Goal: Transaction & Acquisition: Purchase product/service

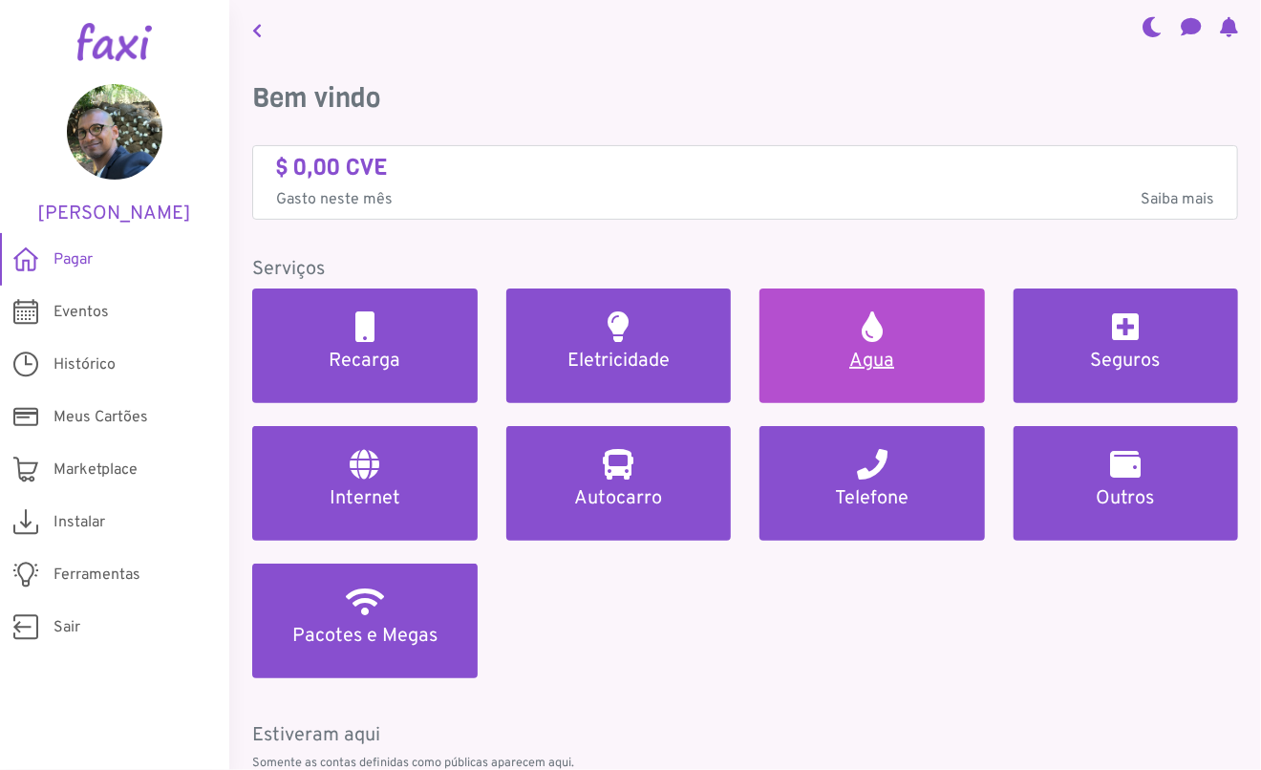
click at [857, 347] on link "Agua" at bounding box center [871, 345] width 225 height 115
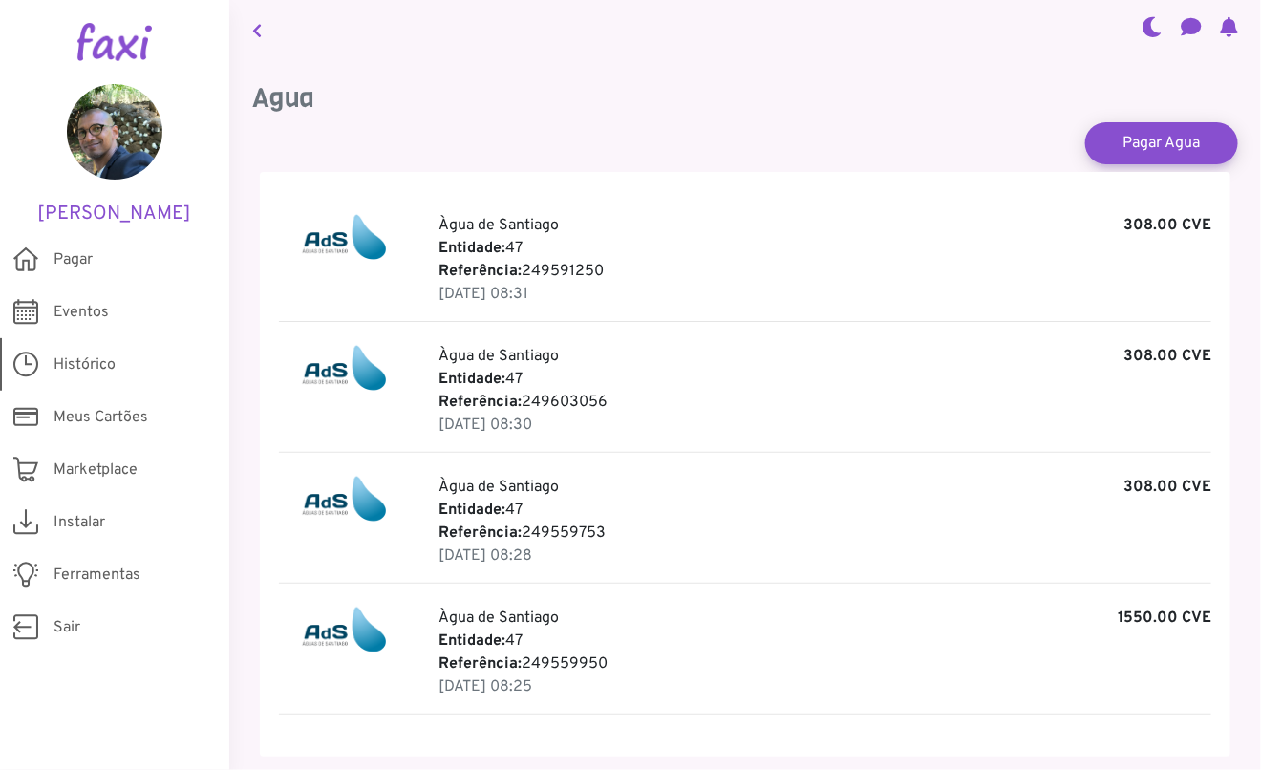
click at [83, 369] on span "Histórico" at bounding box center [84, 364] width 62 height 23
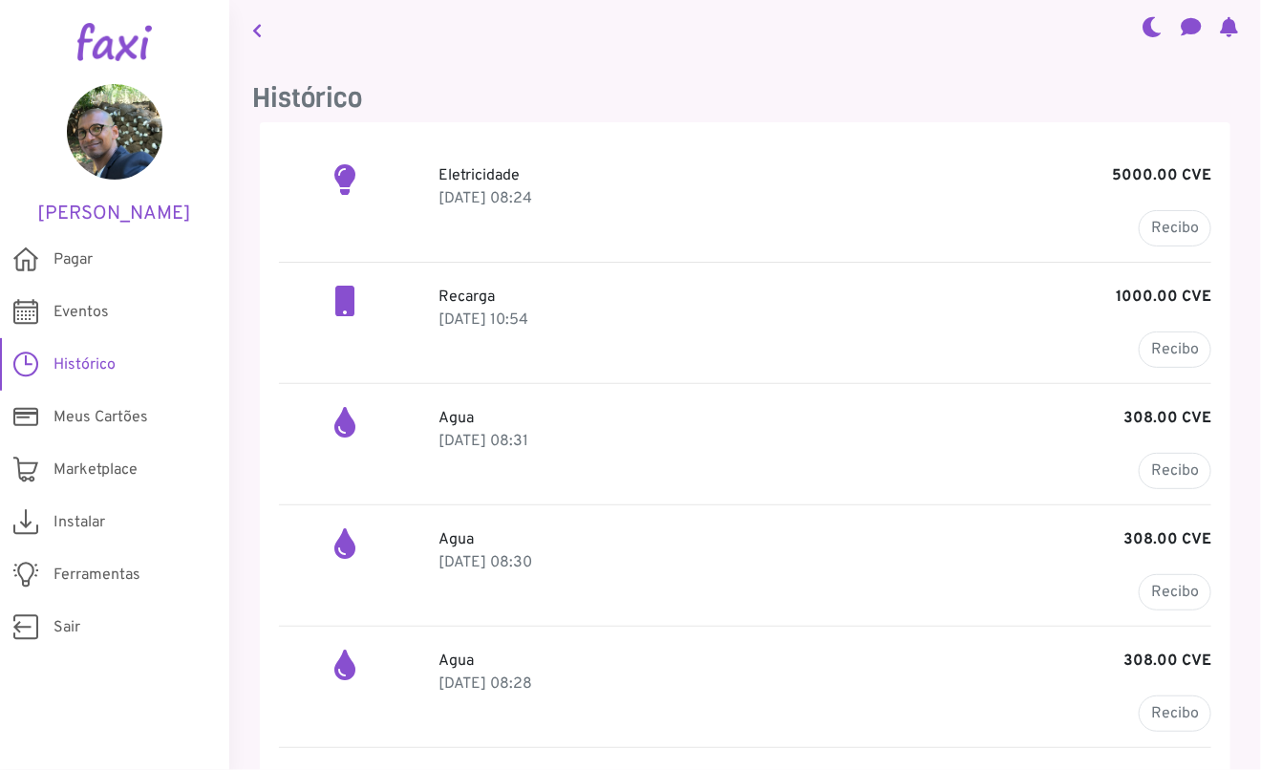
click at [84, 367] on span "Histórico" at bounding box center [84, 364] width 62 height 23
click at [1226, 29] on icon at bounding box center [1229, 26] width 18 height 15
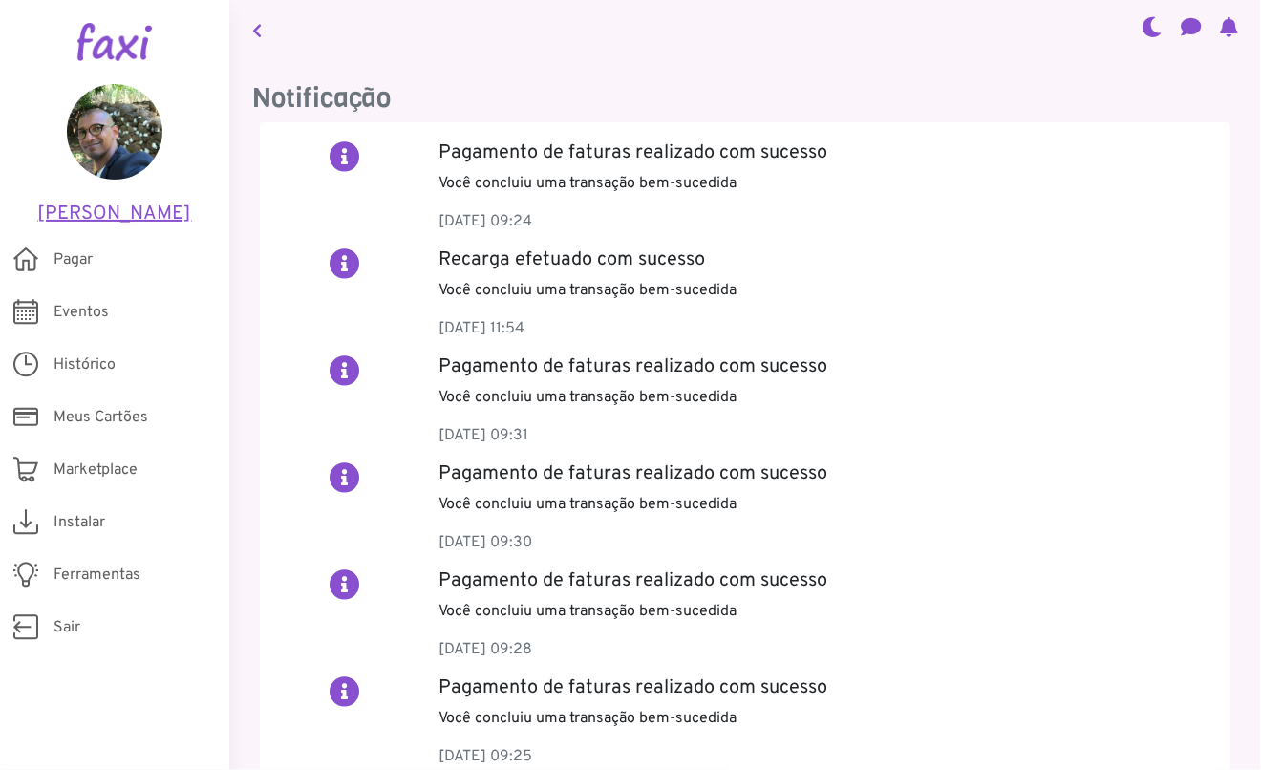
click at [133, 215] on h5 "[PERSON_NAME]" at bounding box center [115, 214] width 172 height 23
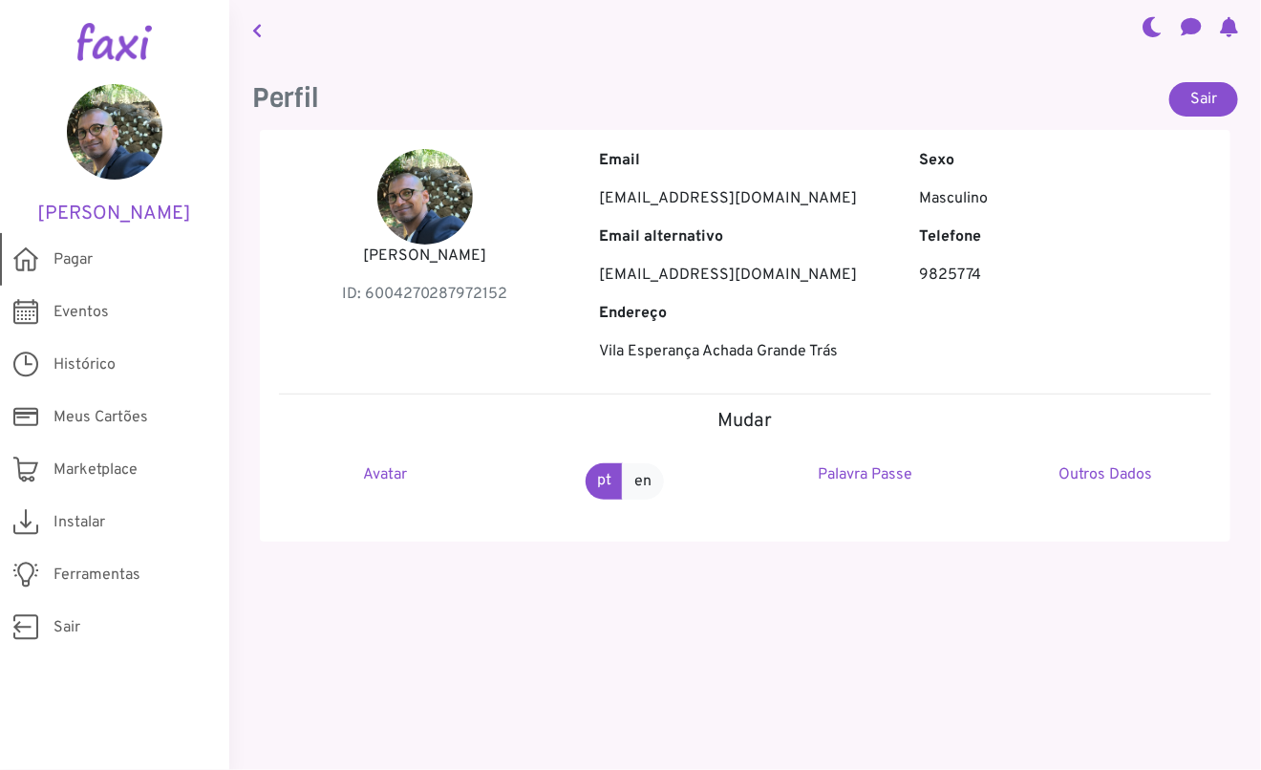
click at [66, 258] on span "Pagar" at bounding box center [72, 259] width 39 height 23
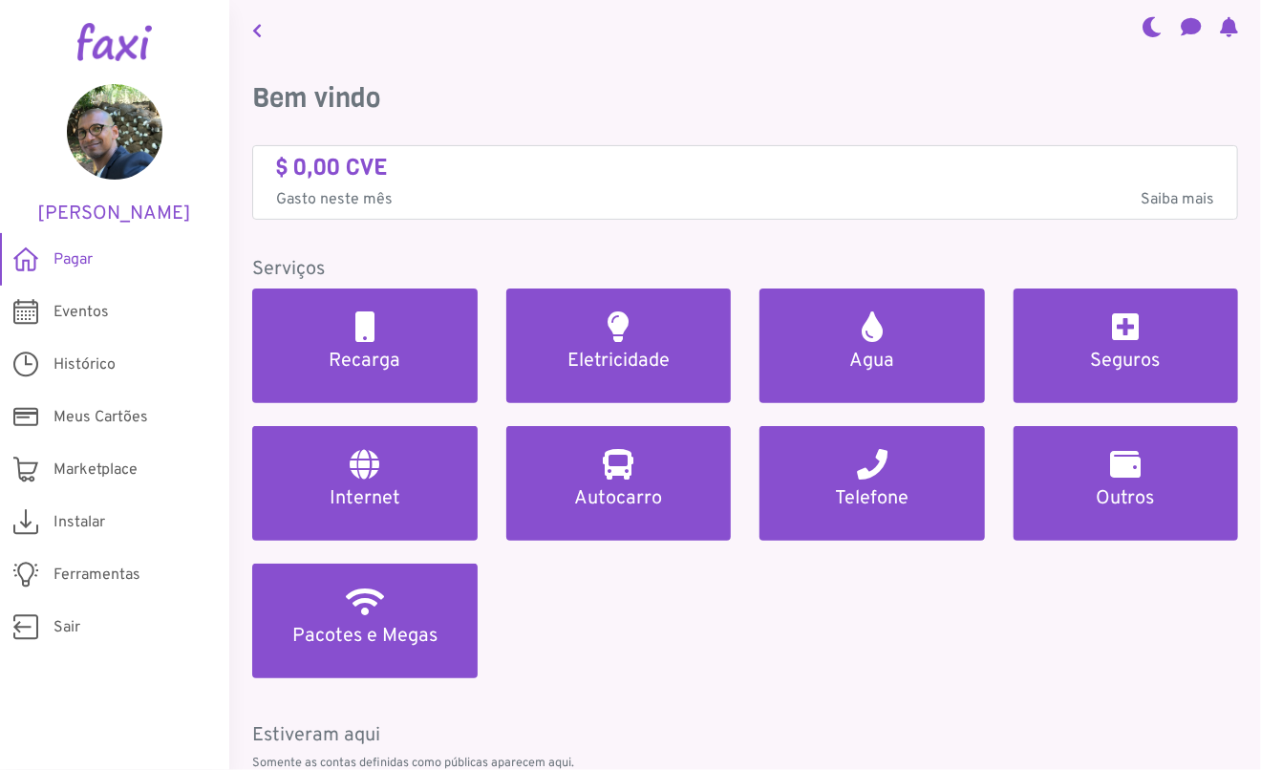
click at [1229, 30] on link at bounding box center [1228, 29] width 33 height 65
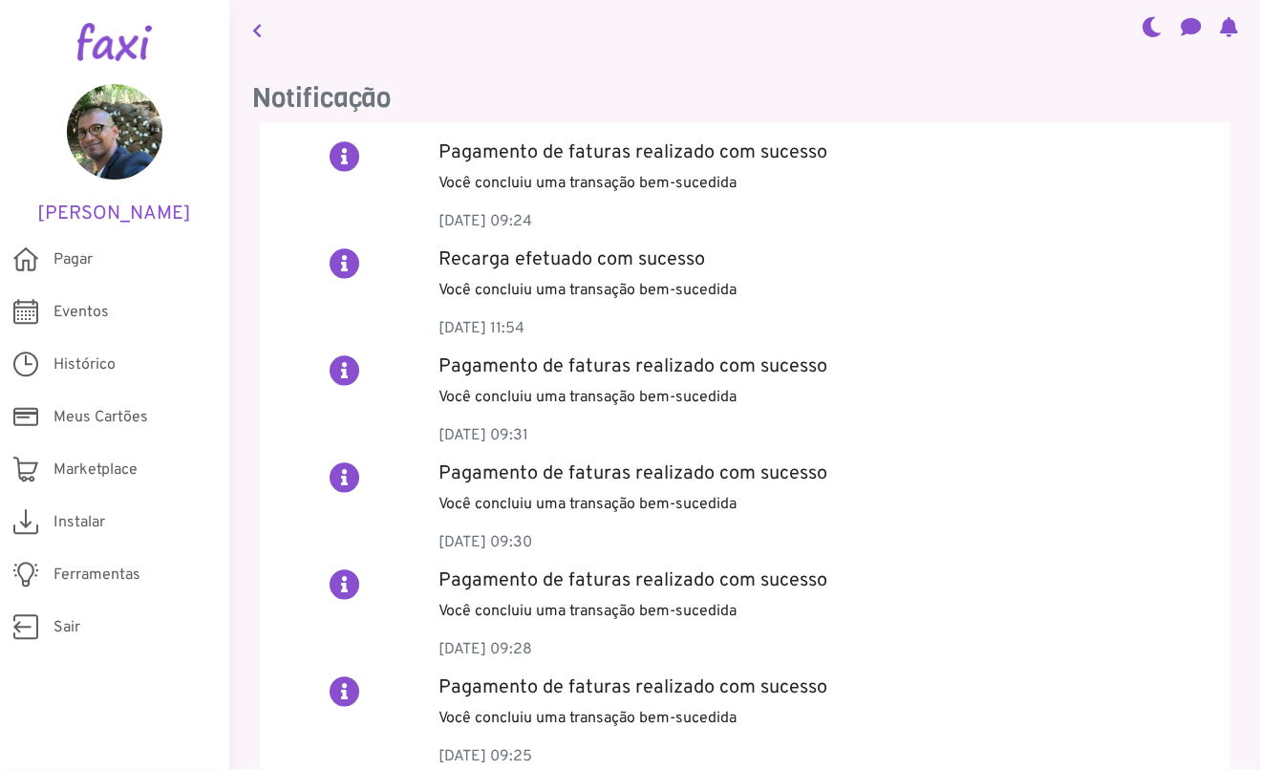
click at [1229, 30] on link at bounding box center [1228, 29] width 33 height 65
click at [1224, 31] on icon at bounding box center [1229, 26] width 18 height 15
click at [83, 261] on span "Pagar" at bounding box center [72, 259] width 39 height 23
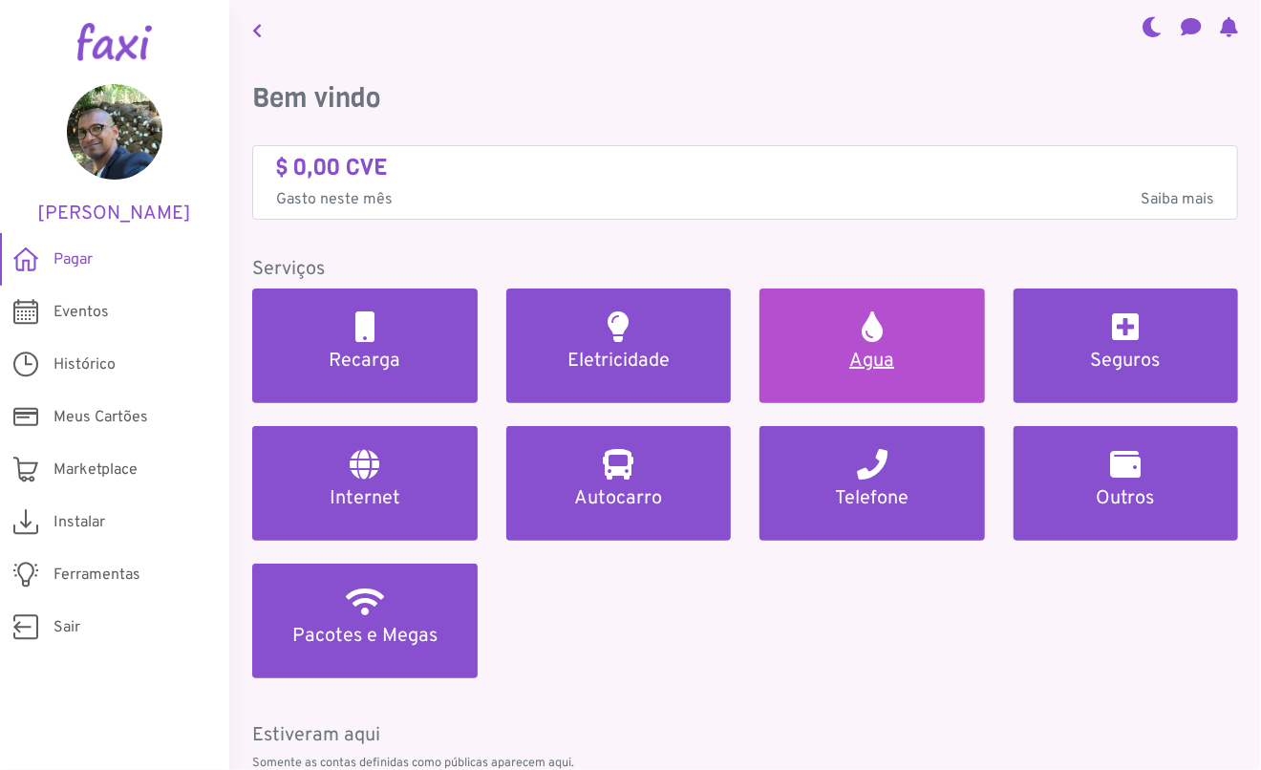
click at [868, 370] on h5 "Agua" at bounding box center [872, 361] width 180 height 23
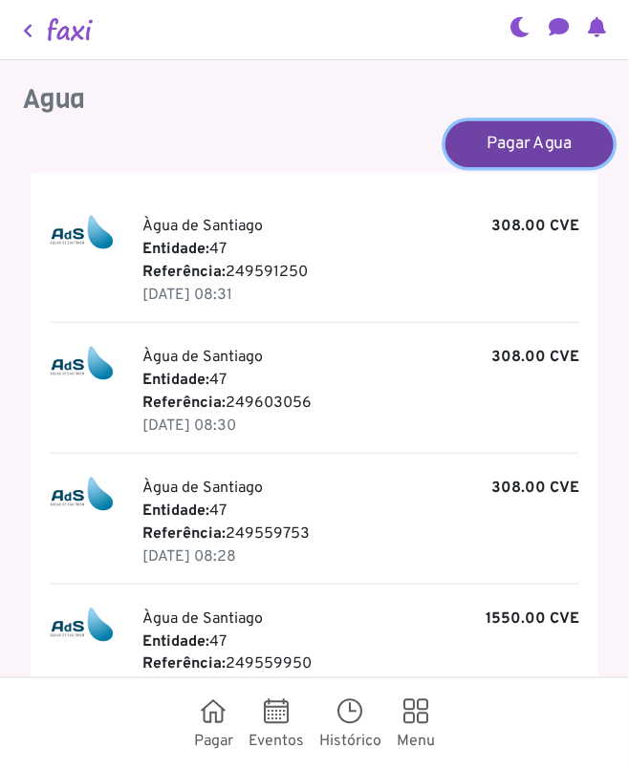
click at [506, 157] on link "Pagar Agua" at bounding box center [529, 143] width 168 height 46
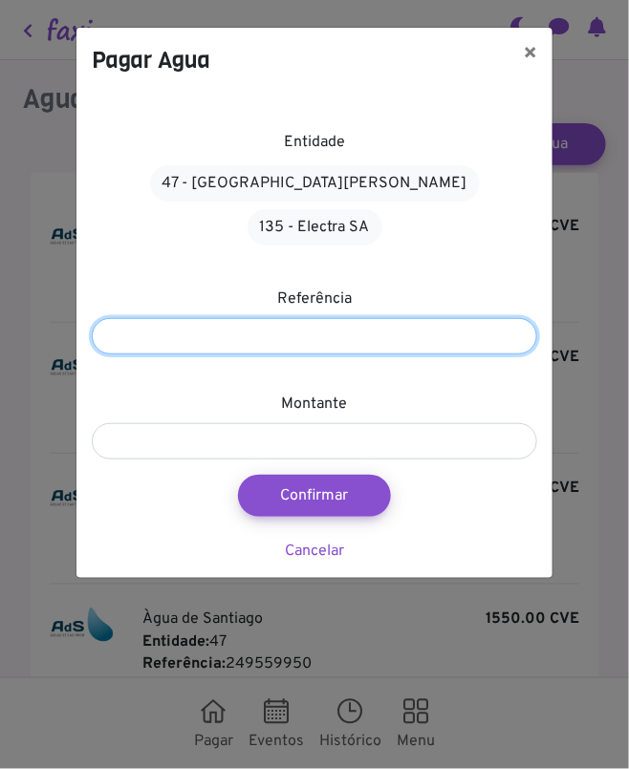
click at [184, 318] on input "number" at bounding box center [314, 336] width 445 height 36
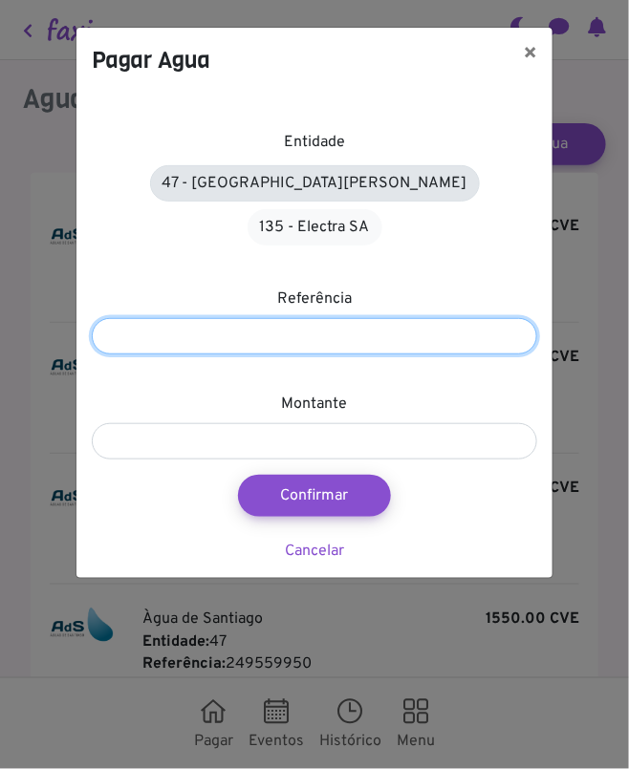
type input "*********"
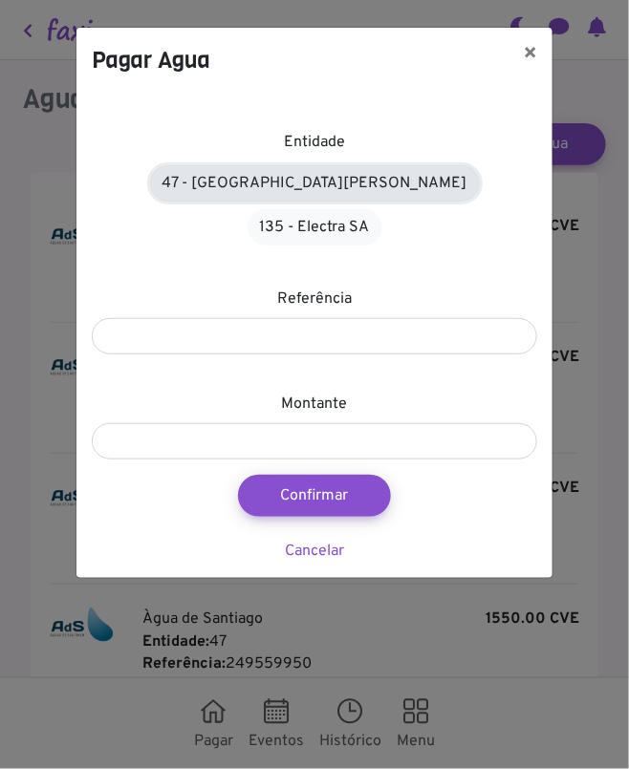
click at [250, 185] on link "47 - Àgua de Santiago" at bounding box center [315, 183] width 330 height 36
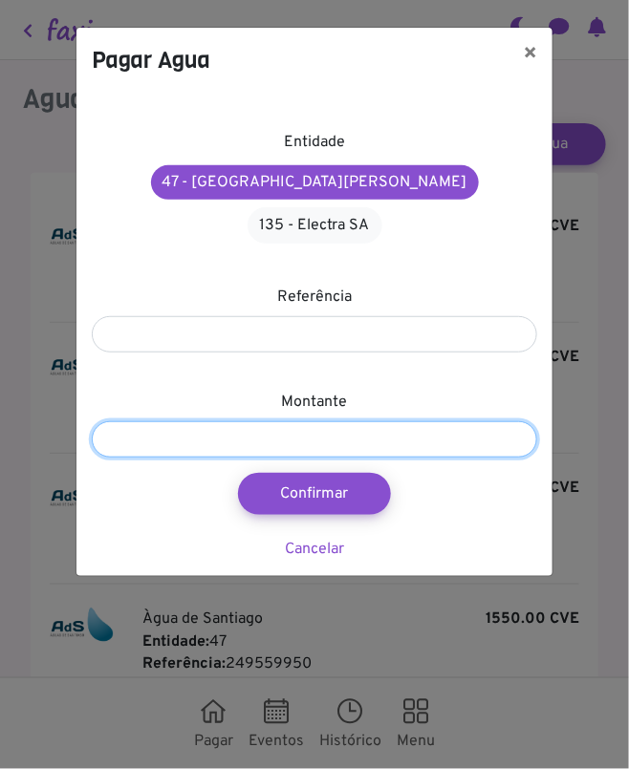
click at [153, 421] on input "number" at bounding box center [314, 439] width 445 height 36
type input "****"
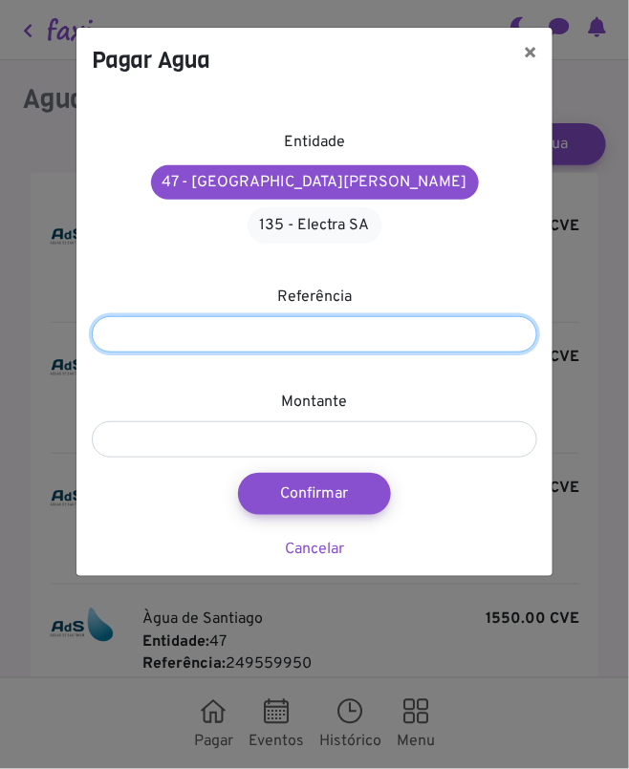
click at [382, 316] on input "*********" at bounding box center [314, 334] width 445 height 36
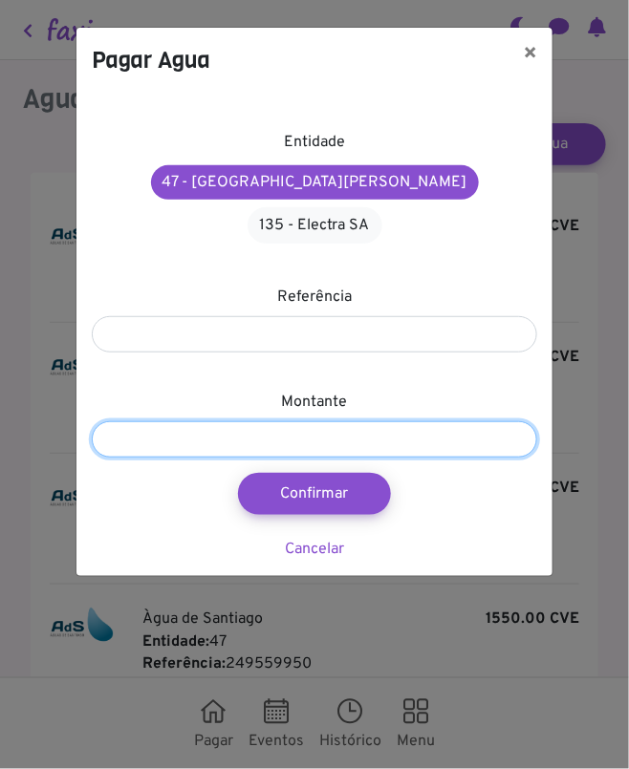
click at [164, 421] on input "****" at bounding box center [314, 439] width 445 height 36
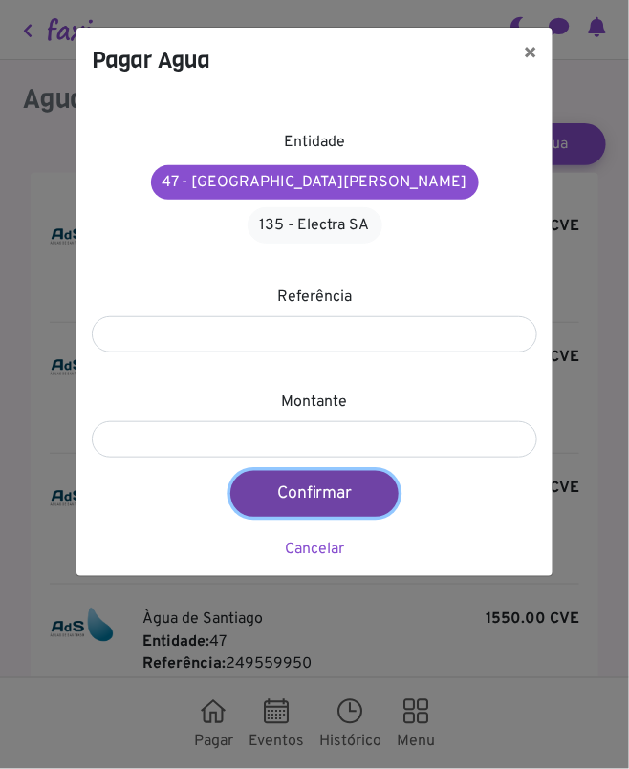
click at [282, 471] on button "Confirmar" at bounding box center [314, 494] width 168 height 46
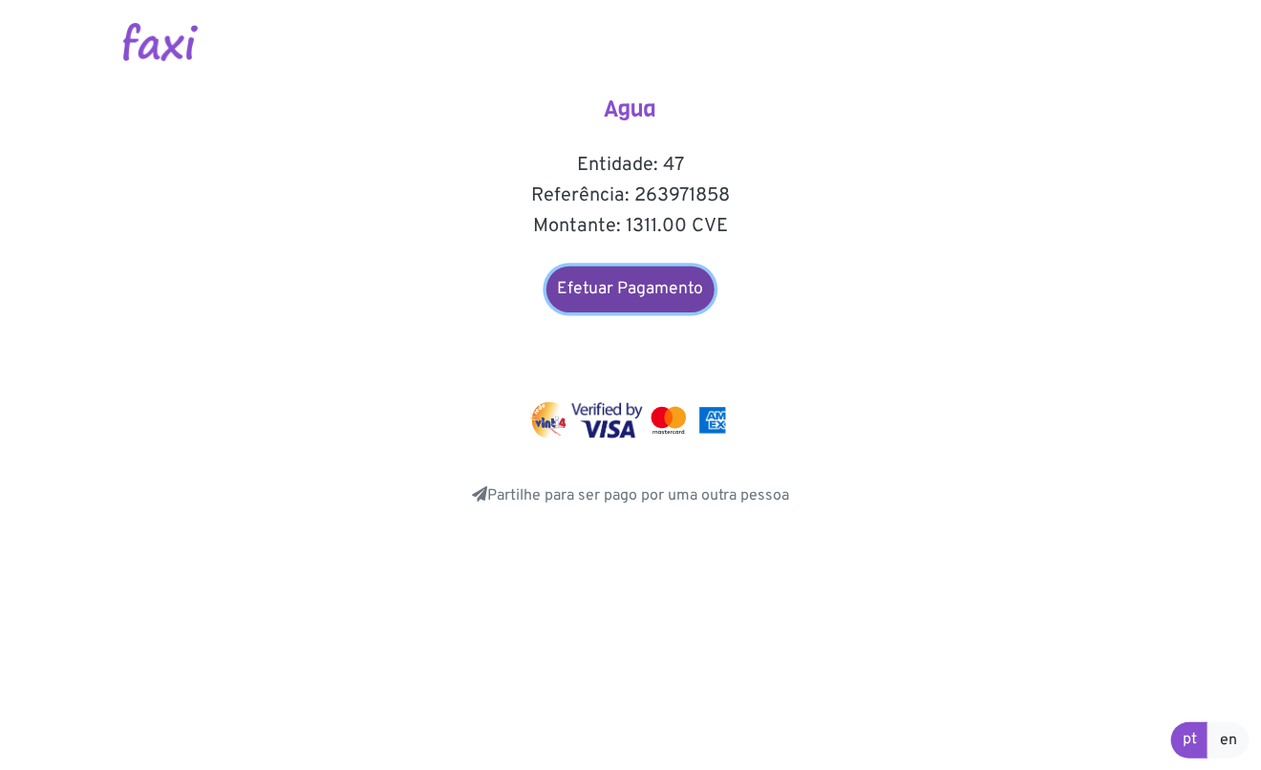
click at [628, 288] on link "Efetuar Pagamento" at bounding box center [630, 289] width 168 height 46
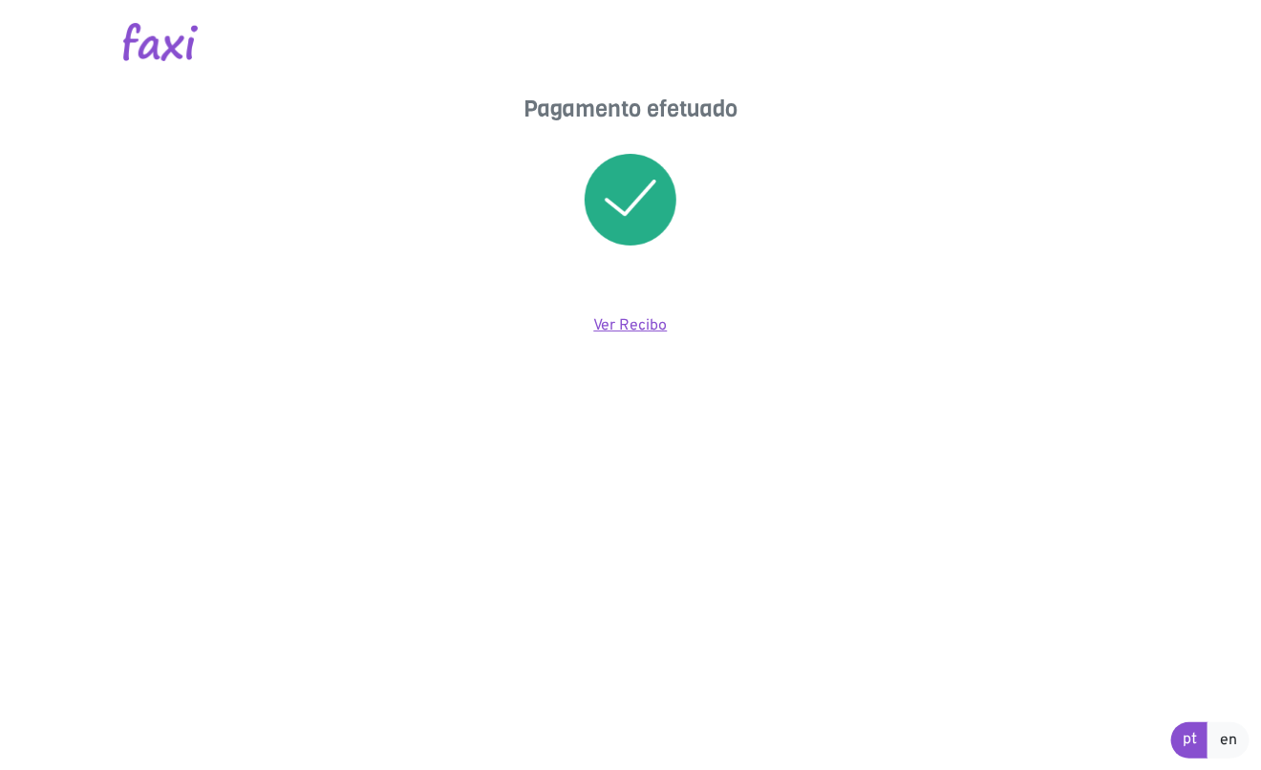
click at [629, 324] on link "Ver Recibo" at bounding box center [631, 325] width 74 height 19
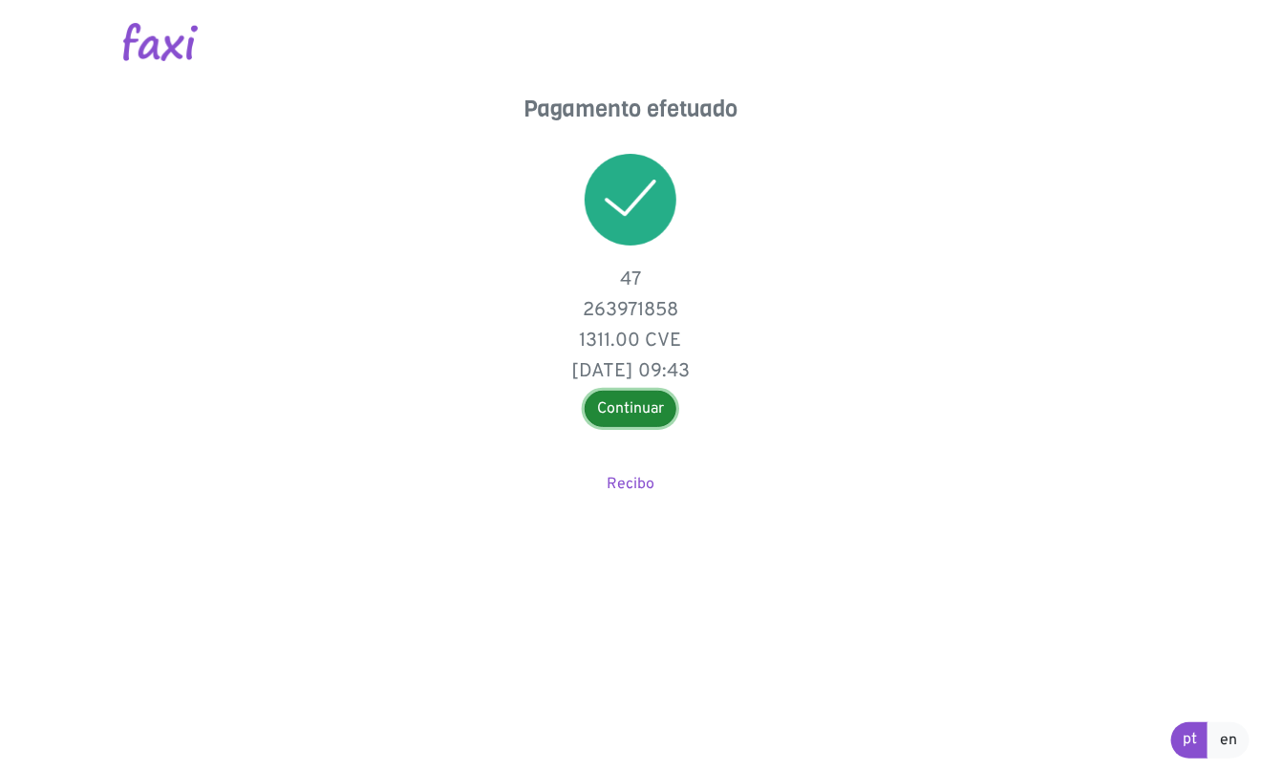
click at [639, 409] on link "Continuar" at bounding box center [631, 409] width 92 height 36
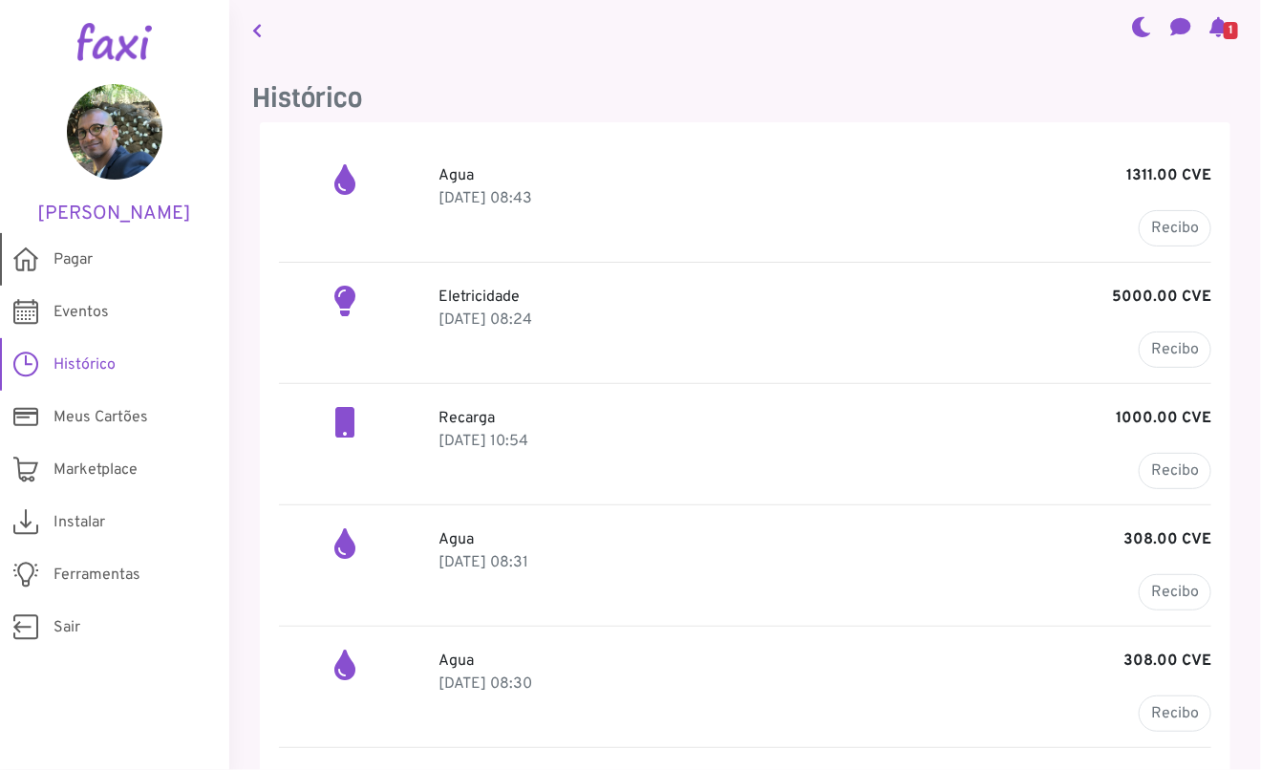
click at [70, 259] on span "Pagar" at bounding box center [72, 259] width 39 height 23
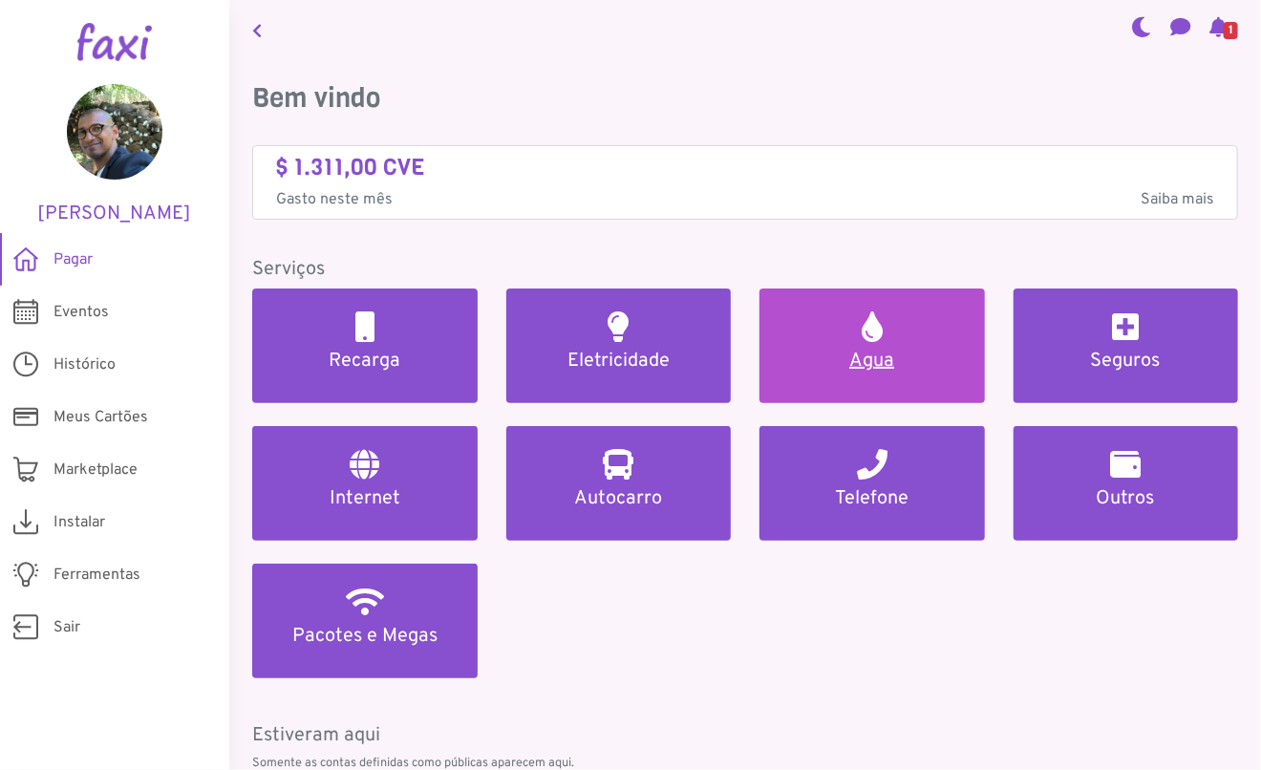
click at [864, 344] on link "Agua" at bounding box center [871, 345] width 225 height 115
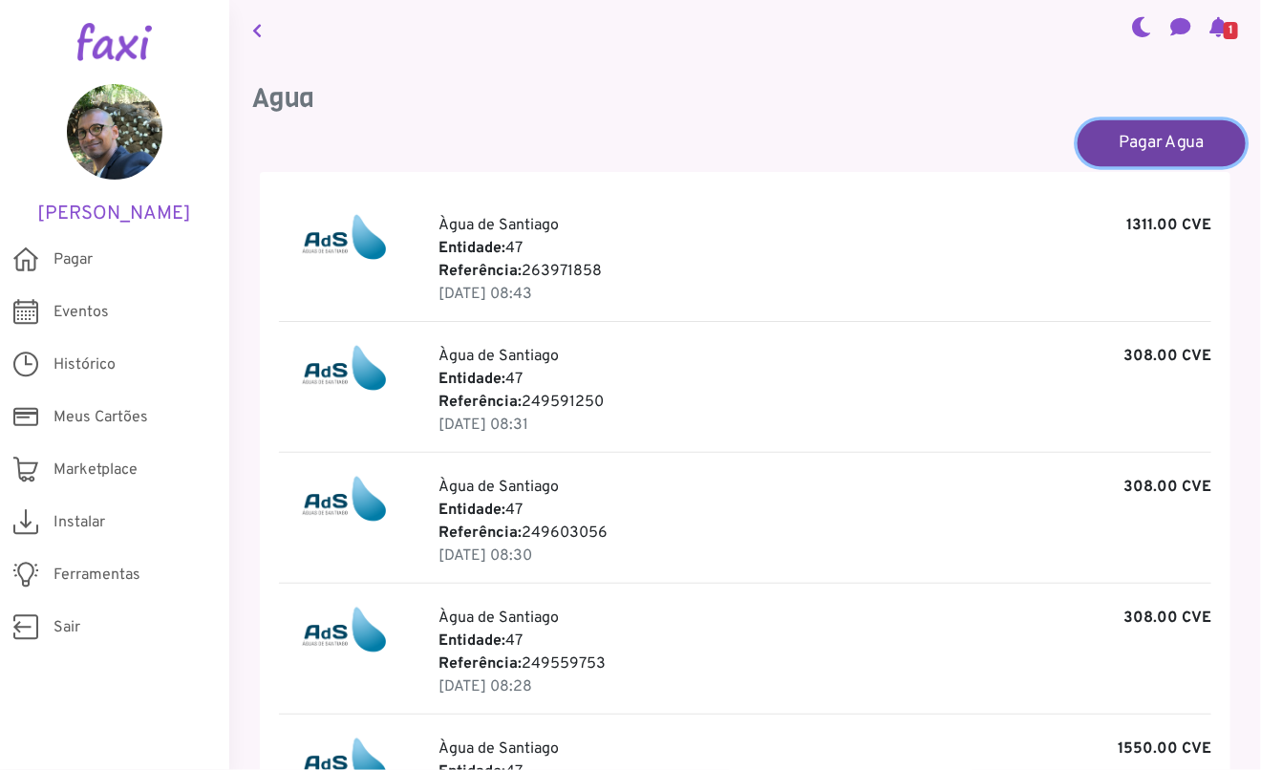
click at [1127, 145] on link "Pagar Agua" at bounding box center [1161, 142] width 168 height 46
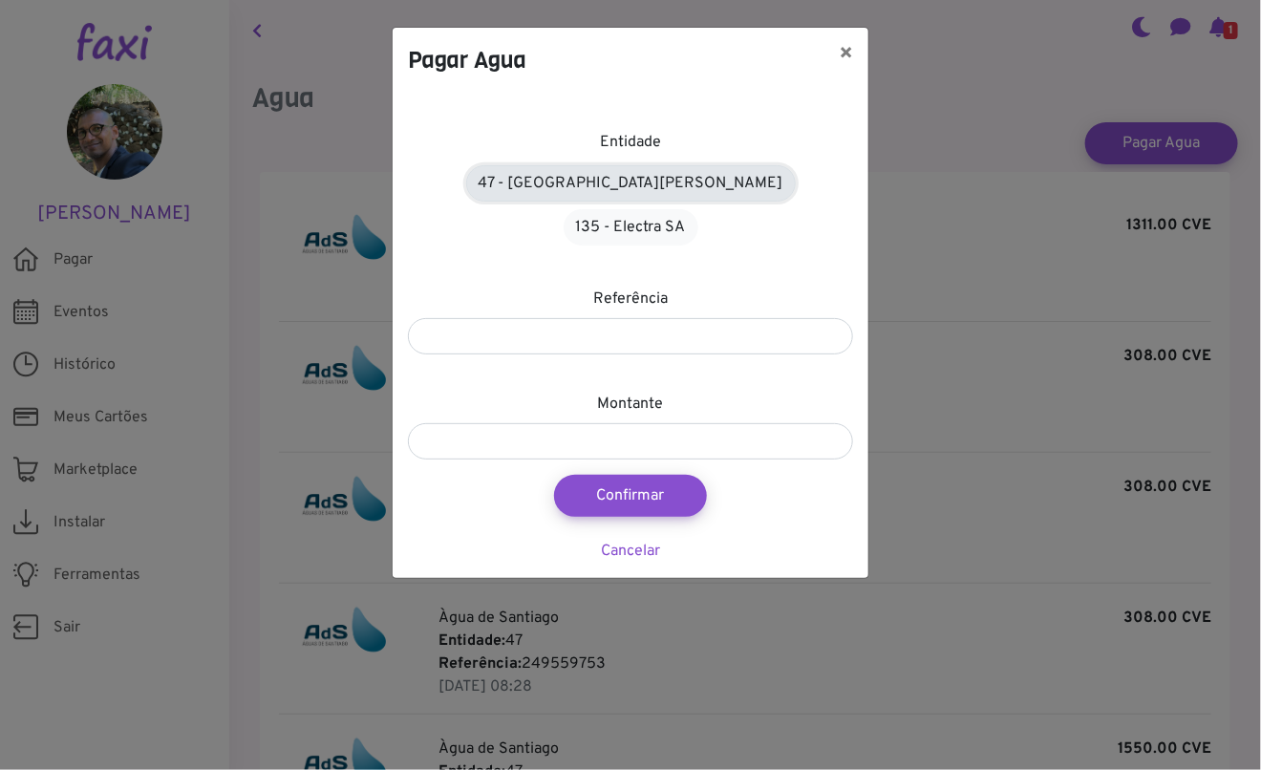
click at [604, 188] on link "47 - Àgua de Santiago" at bounding box center [631, 183] width 330 height 36
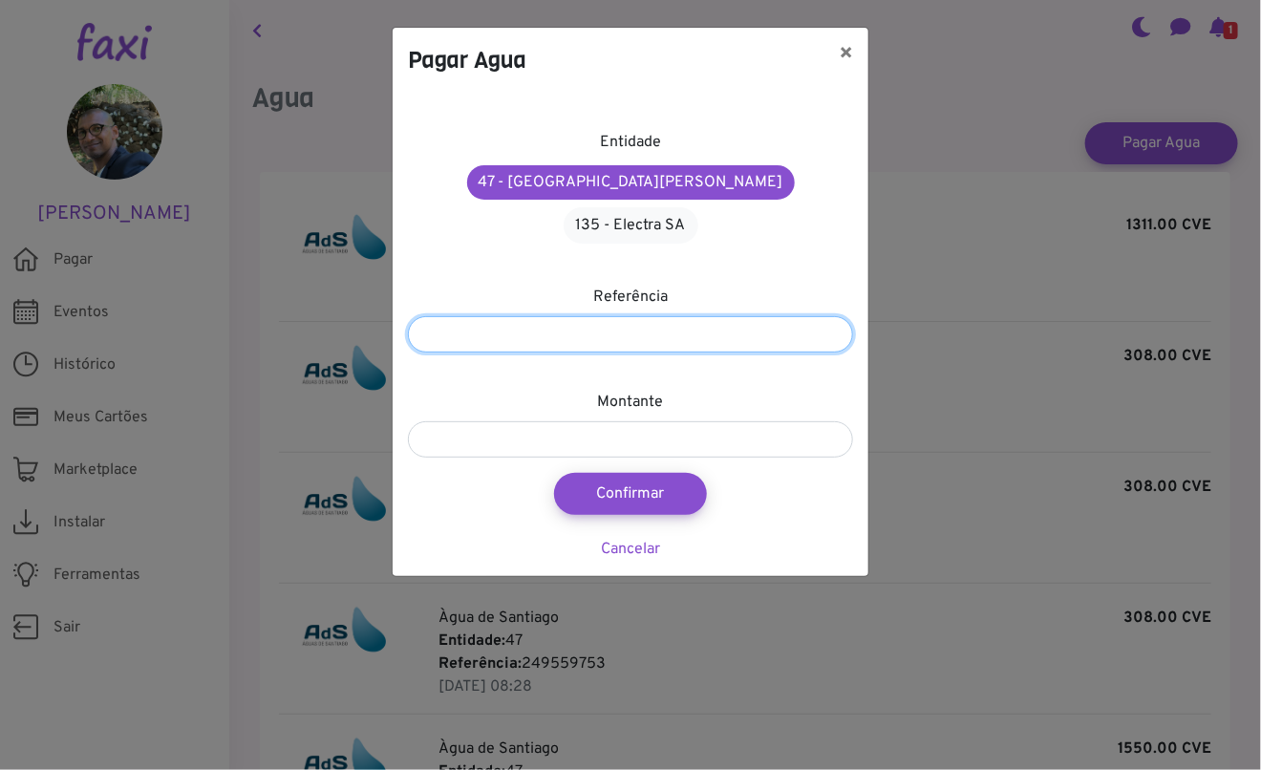
click at [611, 316] on input "number" at bounding box center [630, 334] width 445 height 36
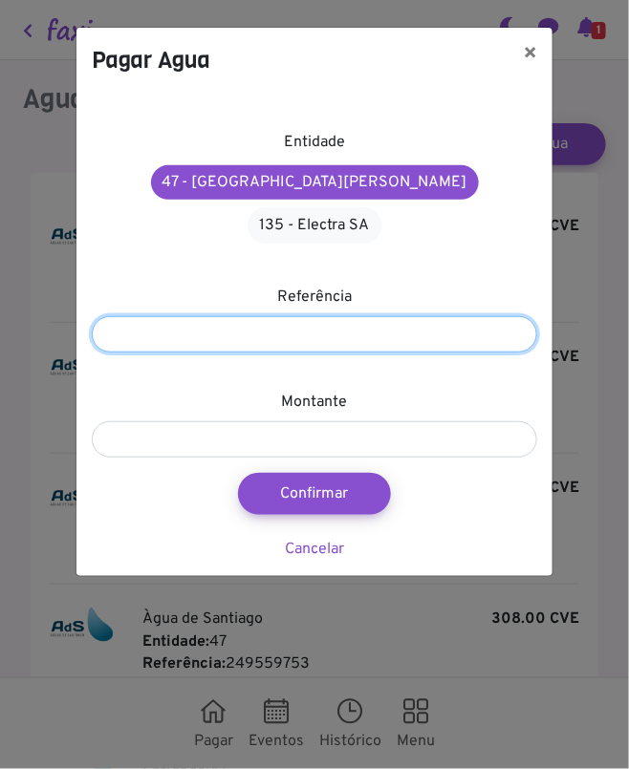
click at [188, 316] on input "number" at bounding box center [314, 334] width 445 height 36
type input "*********"
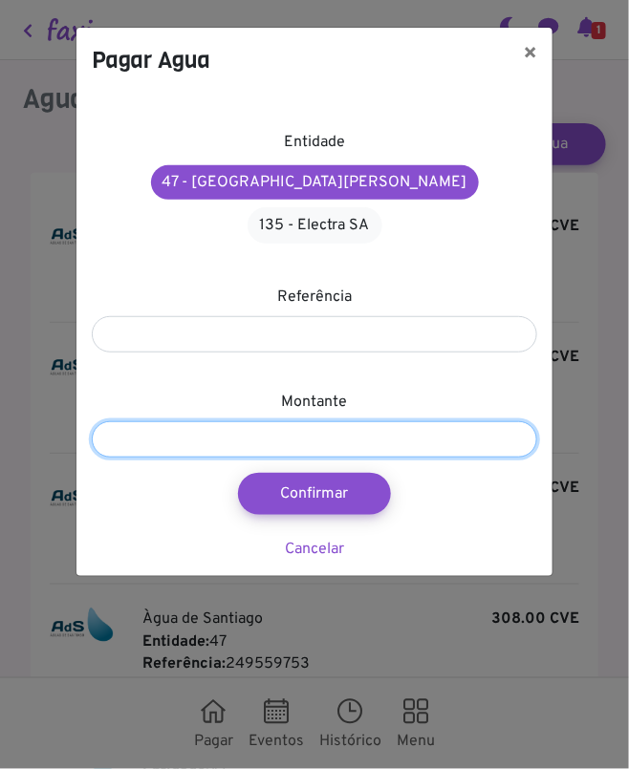
click at [154, 421] on input "number" at bounding box center [314, 439] width 445 height 36
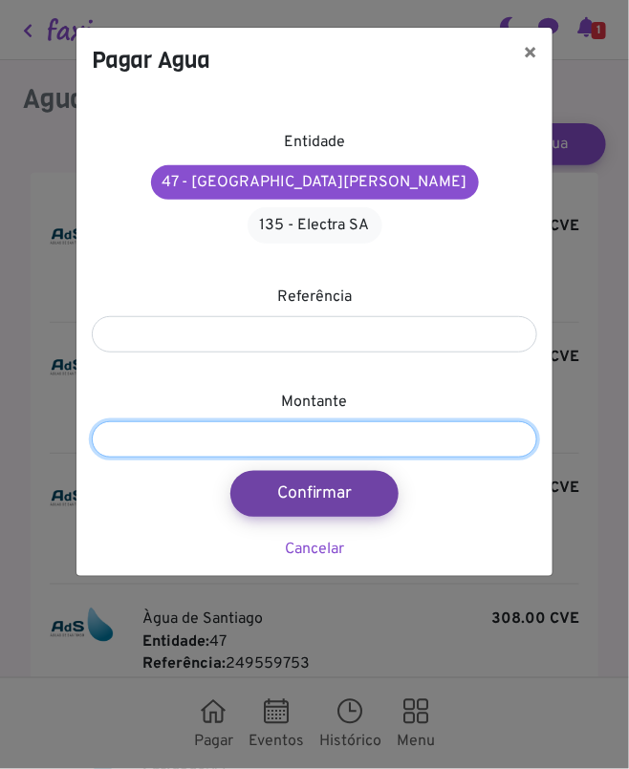
type input "***"
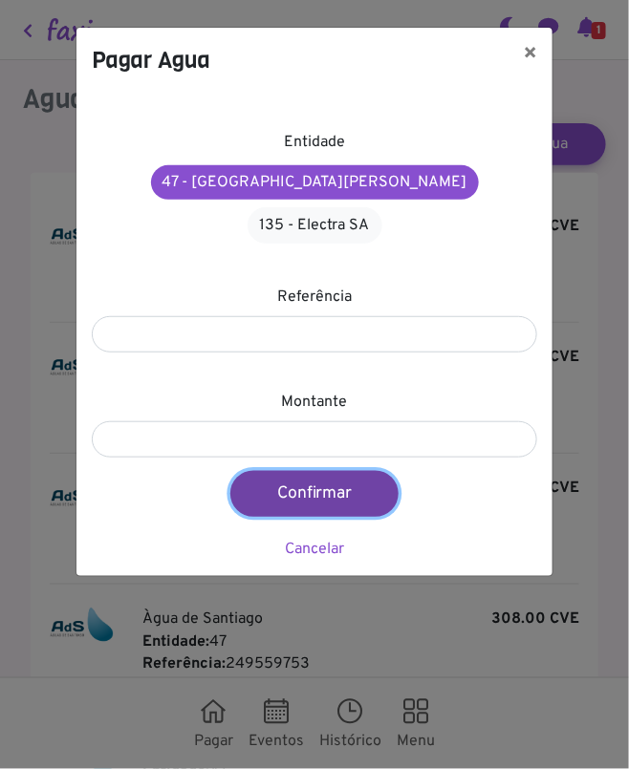
click at [304, 471] on button "Confirmar" at bounding box center [314, 494] width 168 height 46
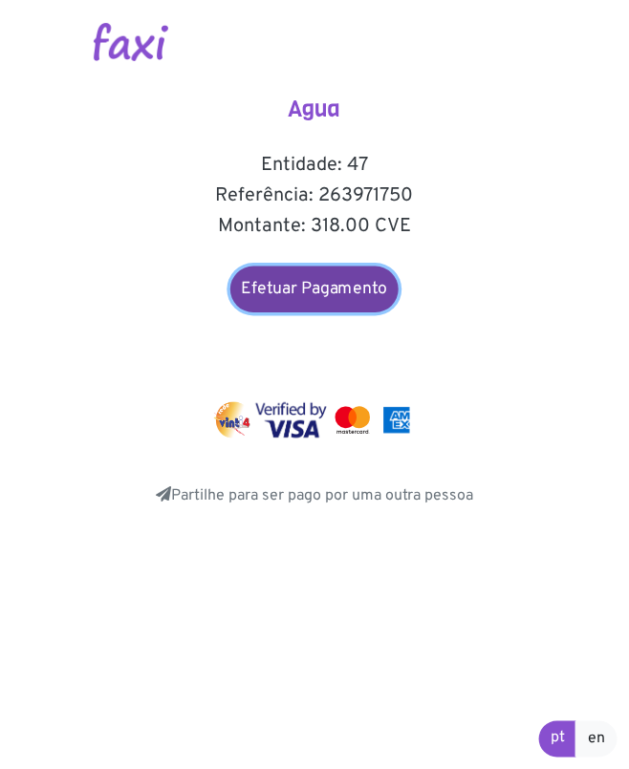
click at [341, 300] on link "Efetuar Pagamento" at bounding box center [314, 289] width 168 height 46
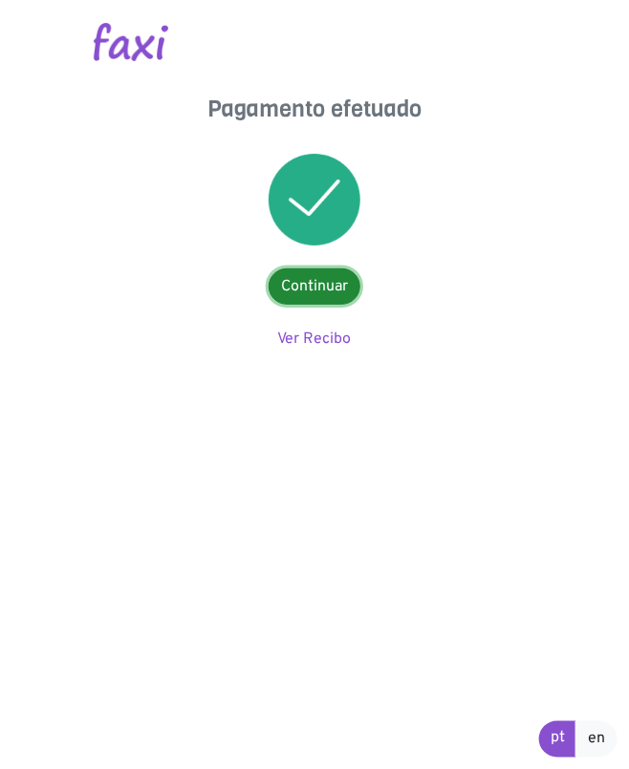
click at [332, 288] on link "Continuar" at bounding box center [314, 286] width 92 height 36
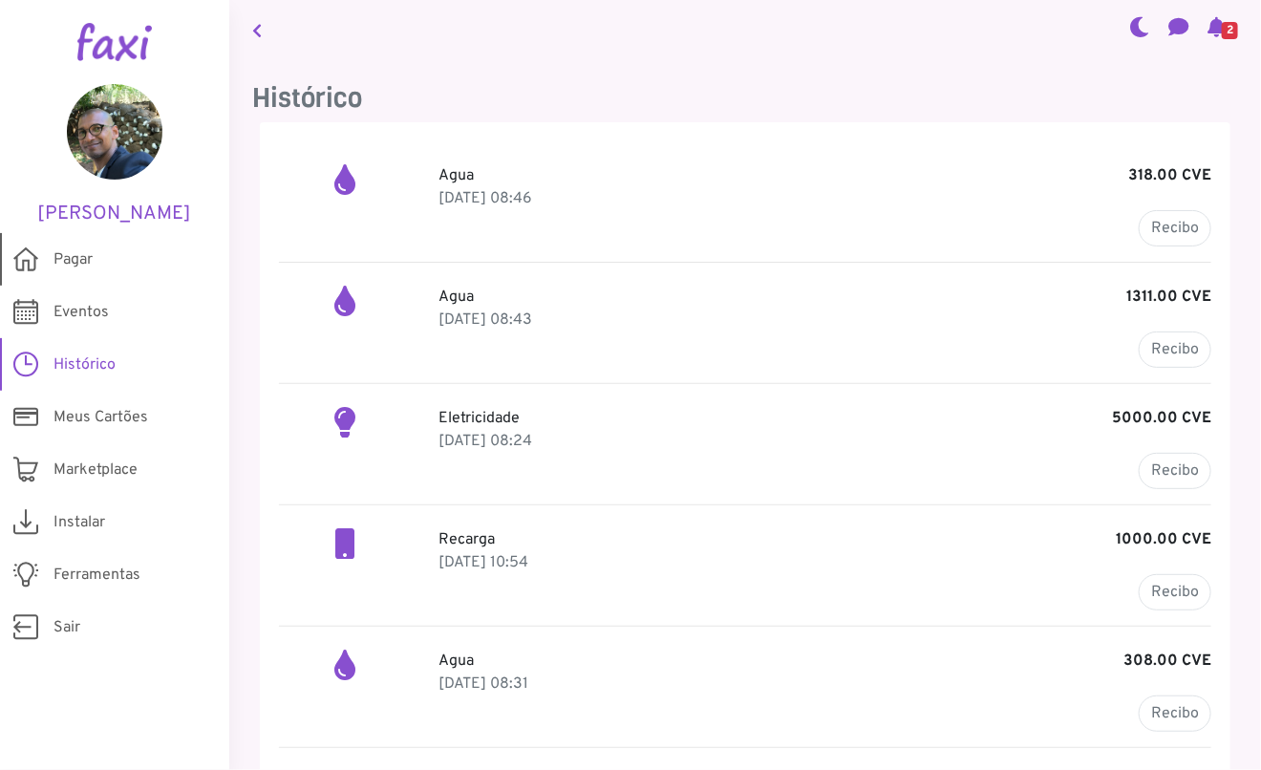
click at [88, 245] on link "Pagar" at bounding box center [114, 259] width 229 height 53
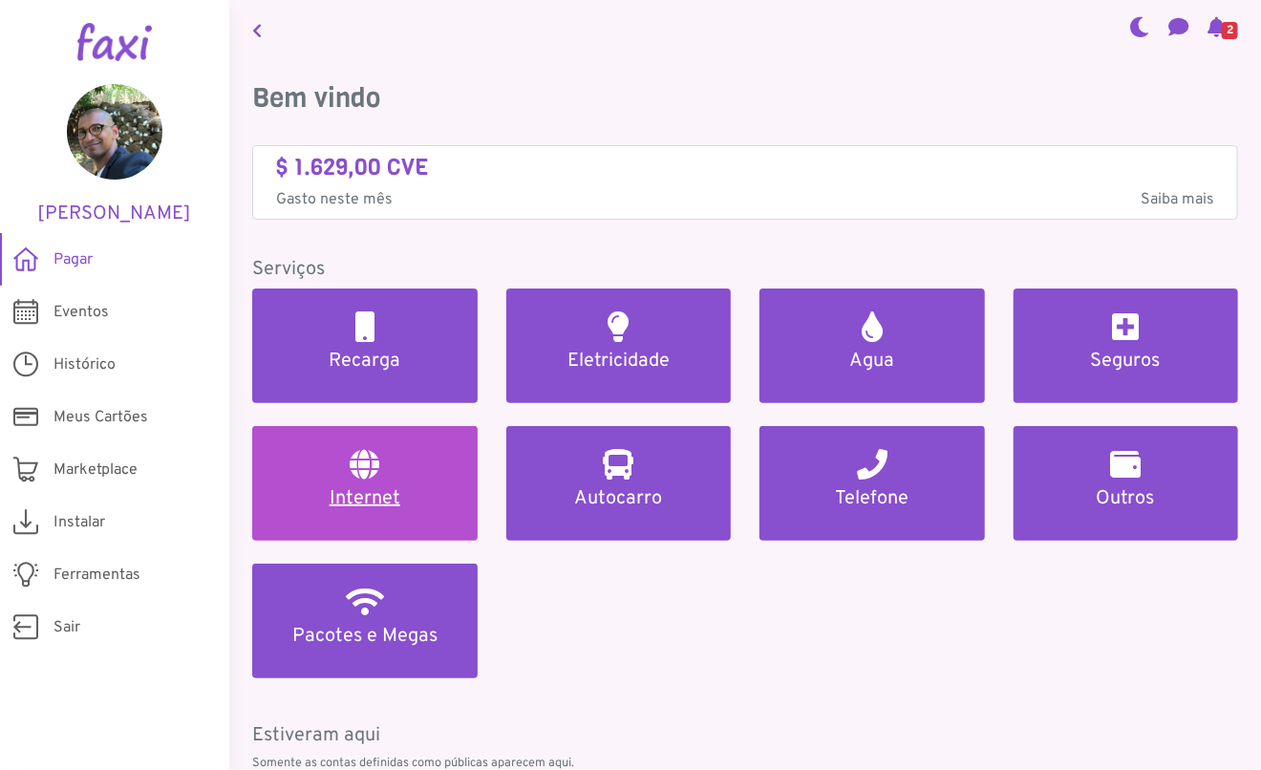
click at [370, 491] on h5 "Internet" at bounding box center [365, 498] width 180 height 23
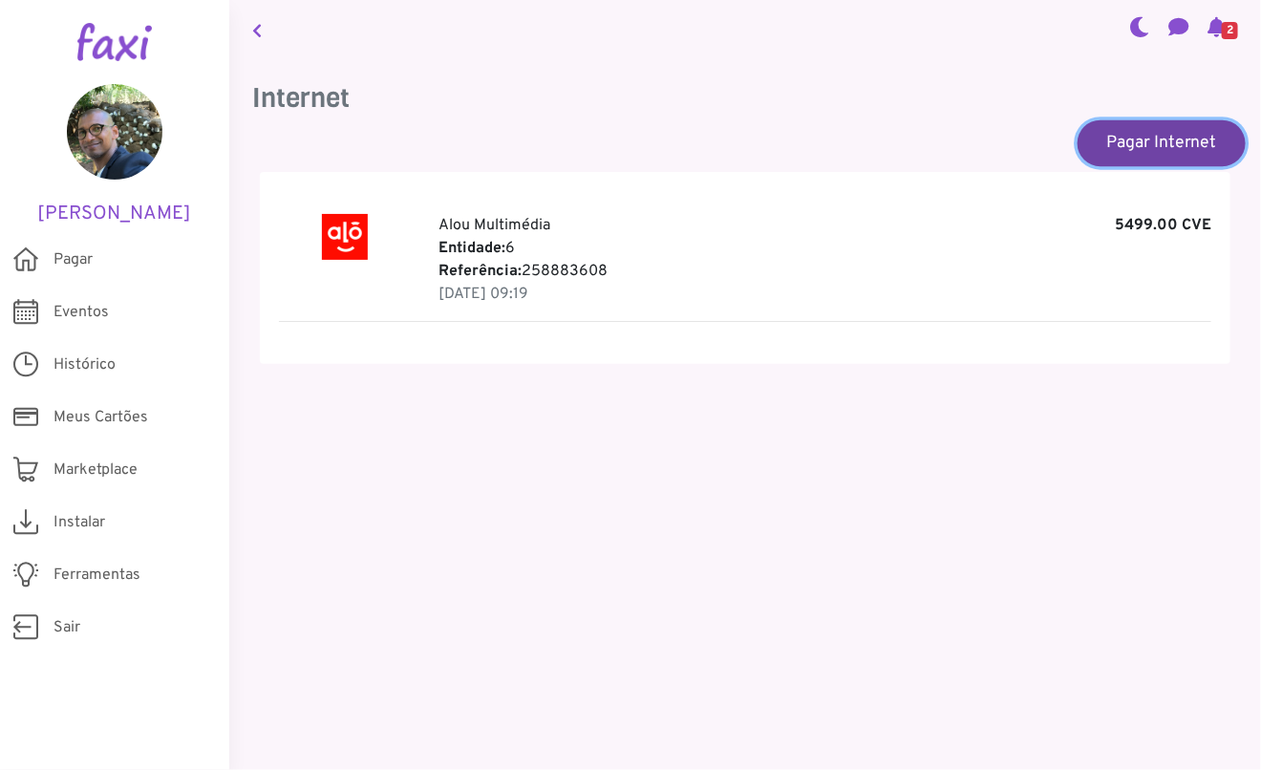
click at [628, 146] on link "Pagar Internet" at bounding box center [1161, 142] width 168 height 46
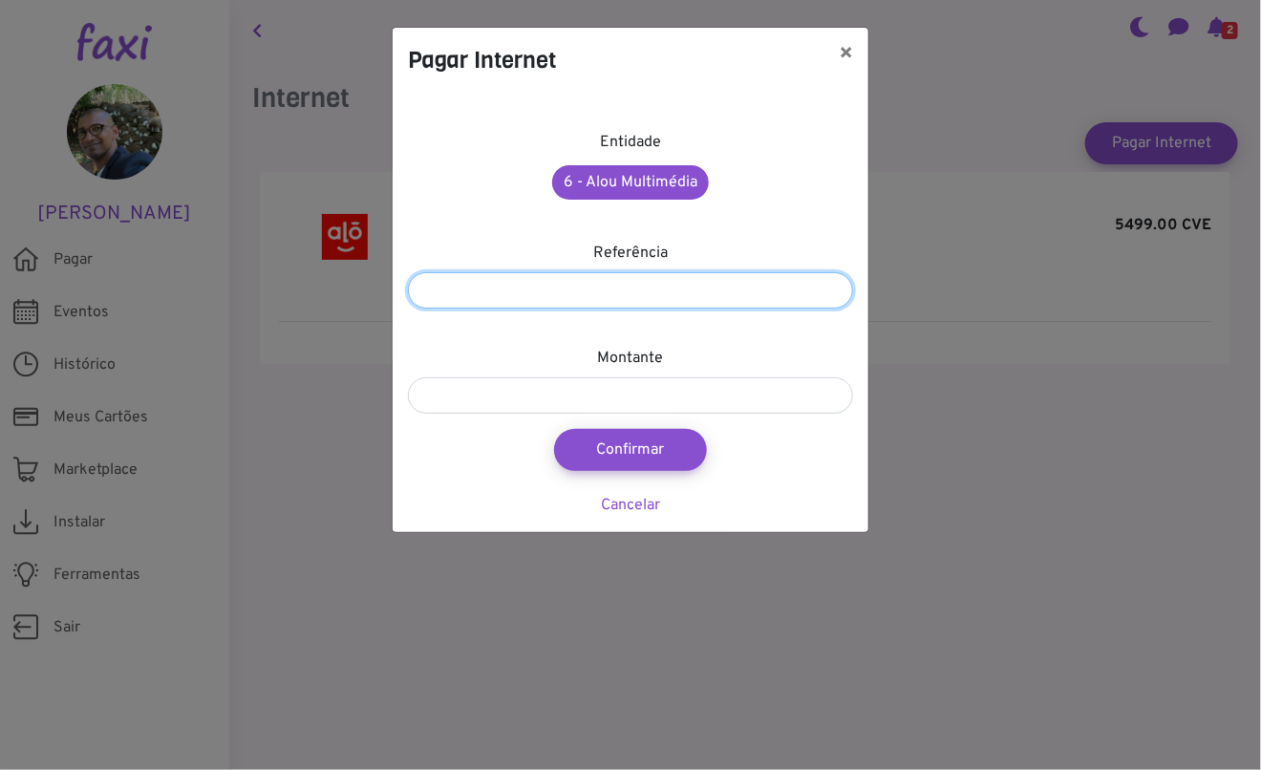
click at [530, 292] on input "number" at bounding box center [630, 290] width 445 height 36
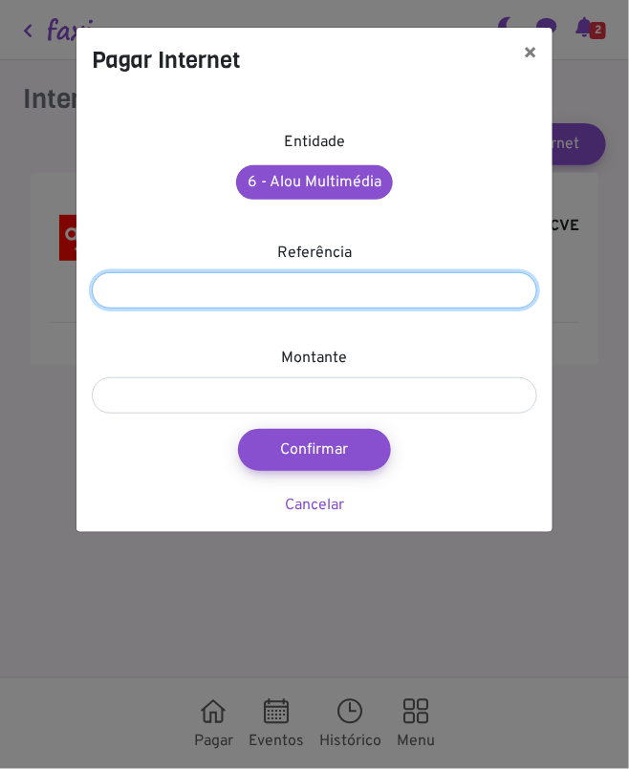
click at [170, 288] on input "number" at bounding box center [314, 290] width 445 height 36
type input "*********"
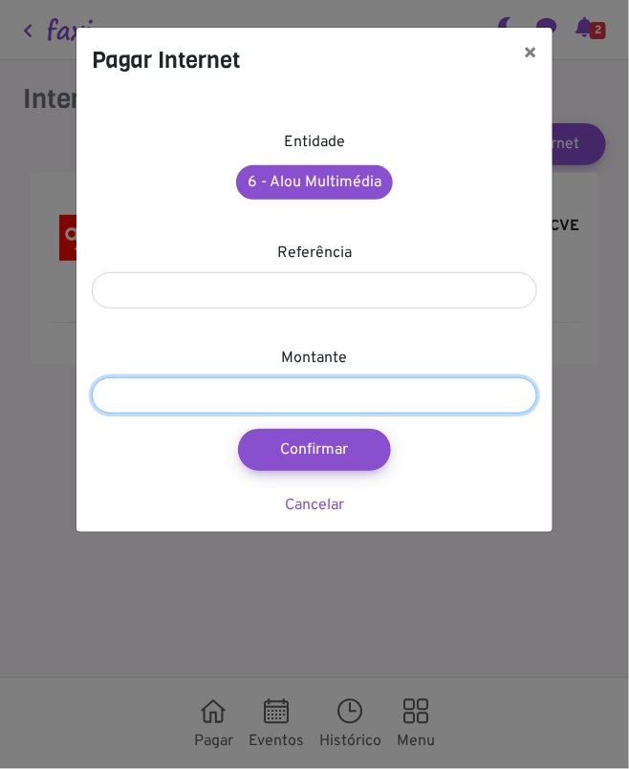
click at [185, 399] on input "number" at bounding box center [314, 395] width 445 height 36
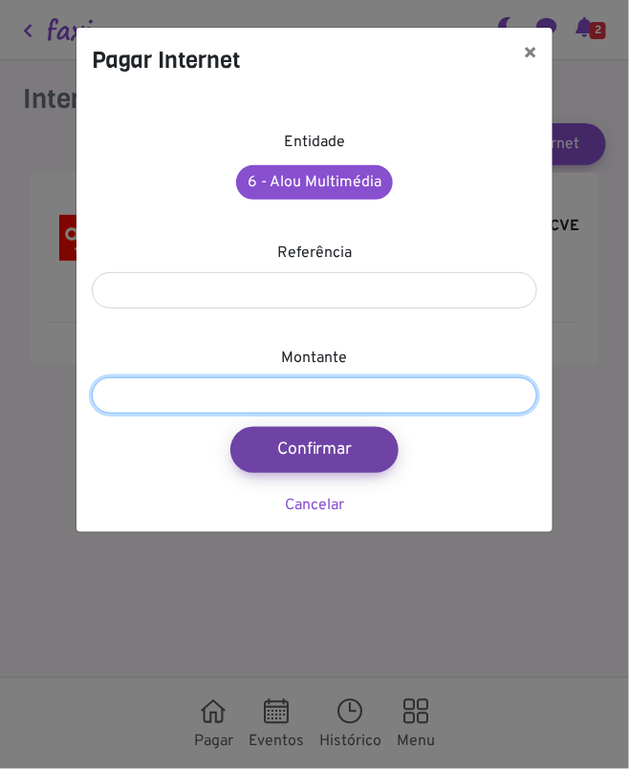
type input "****"
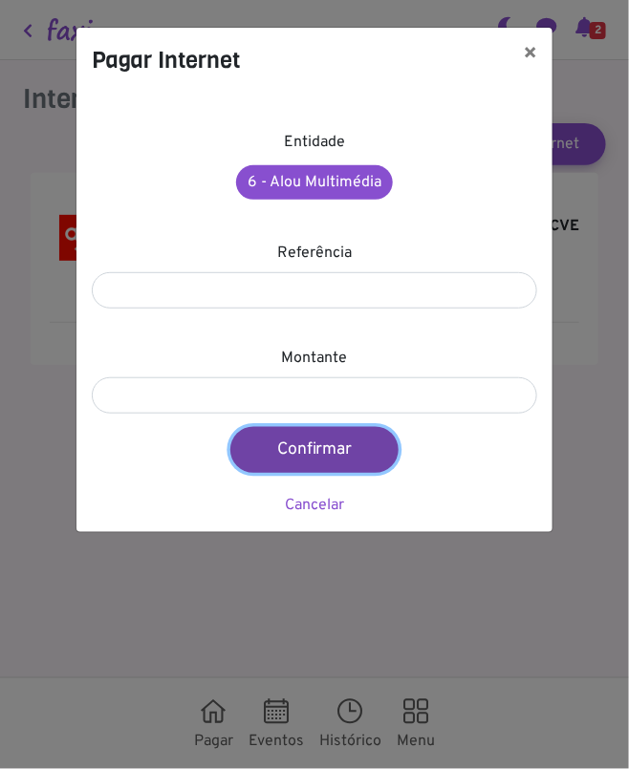
click at [335, 457] on button "Confirmar" at bounding box center [314, 450] width 168 height 46
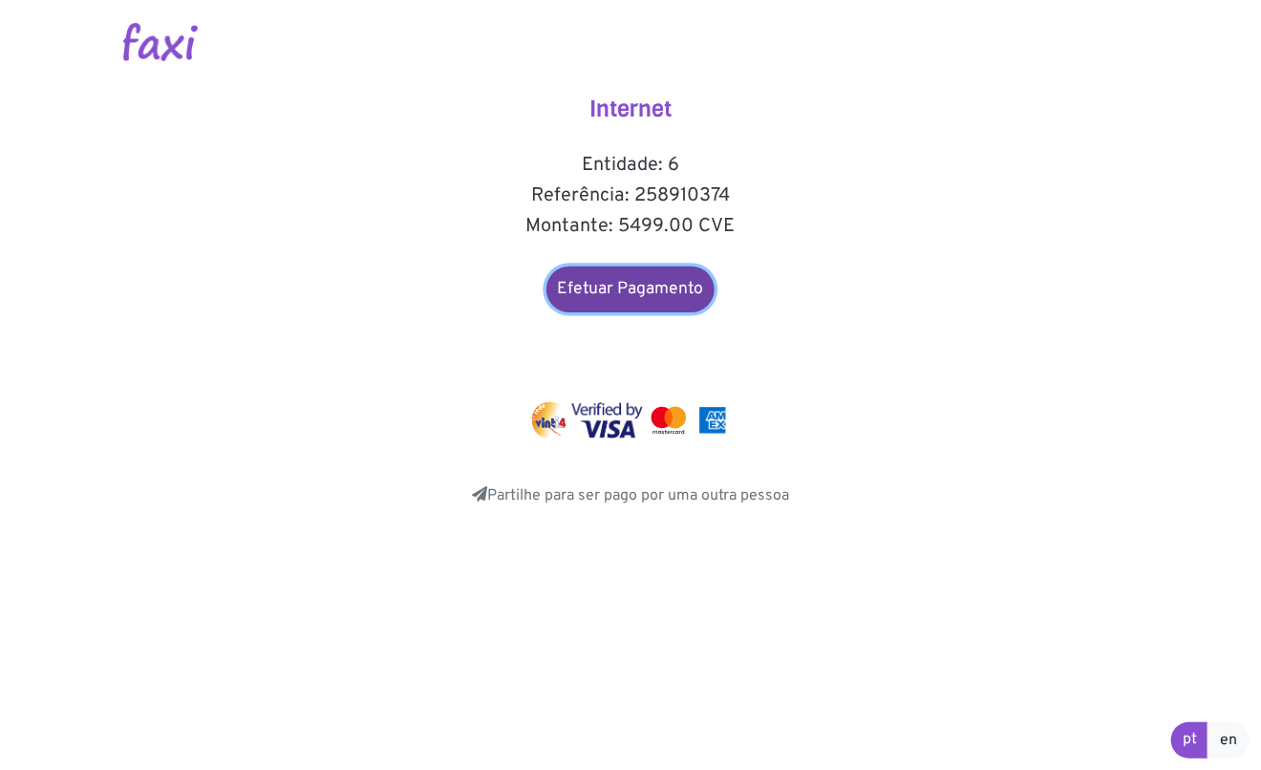
click at [628, 294] on link "Efetuar Pagamento" at bounding box center [630, 289] width 168 height 46
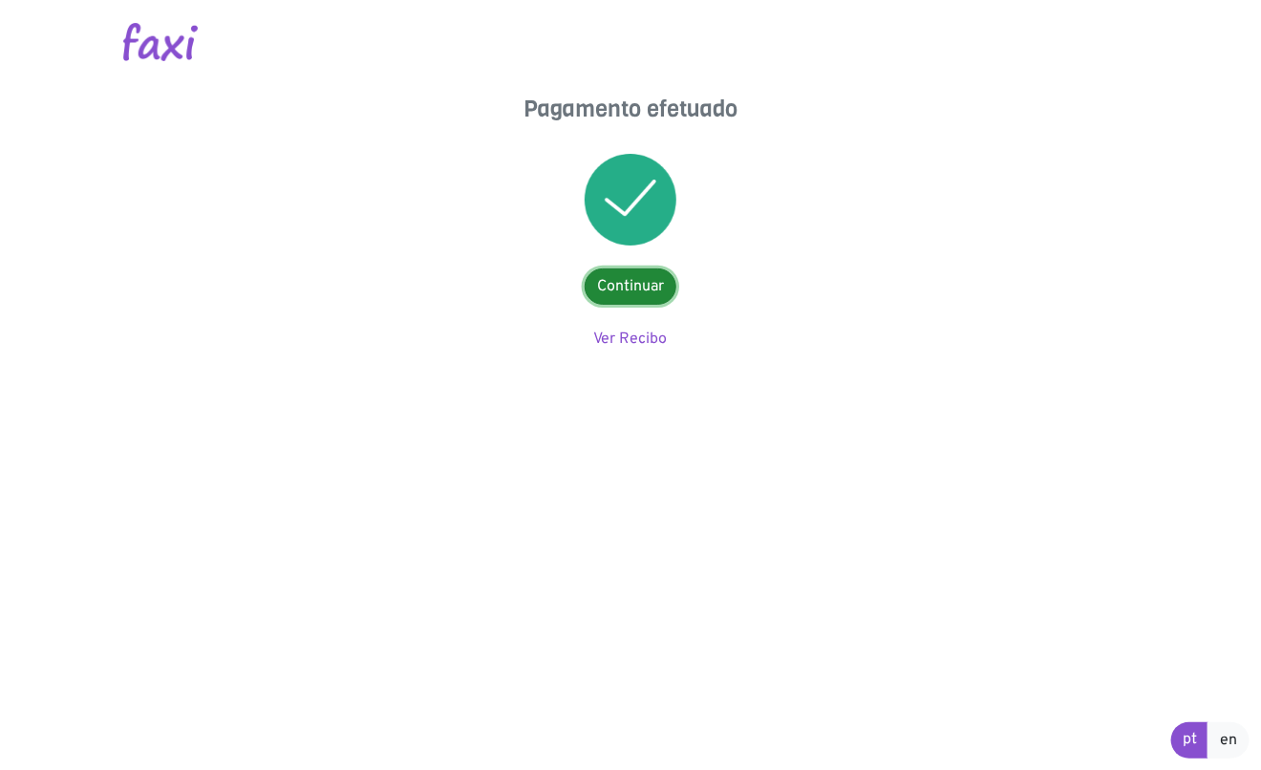
click at [650, 293] on link "Continuar" at bounding box center [631, 286] width 92 height 36
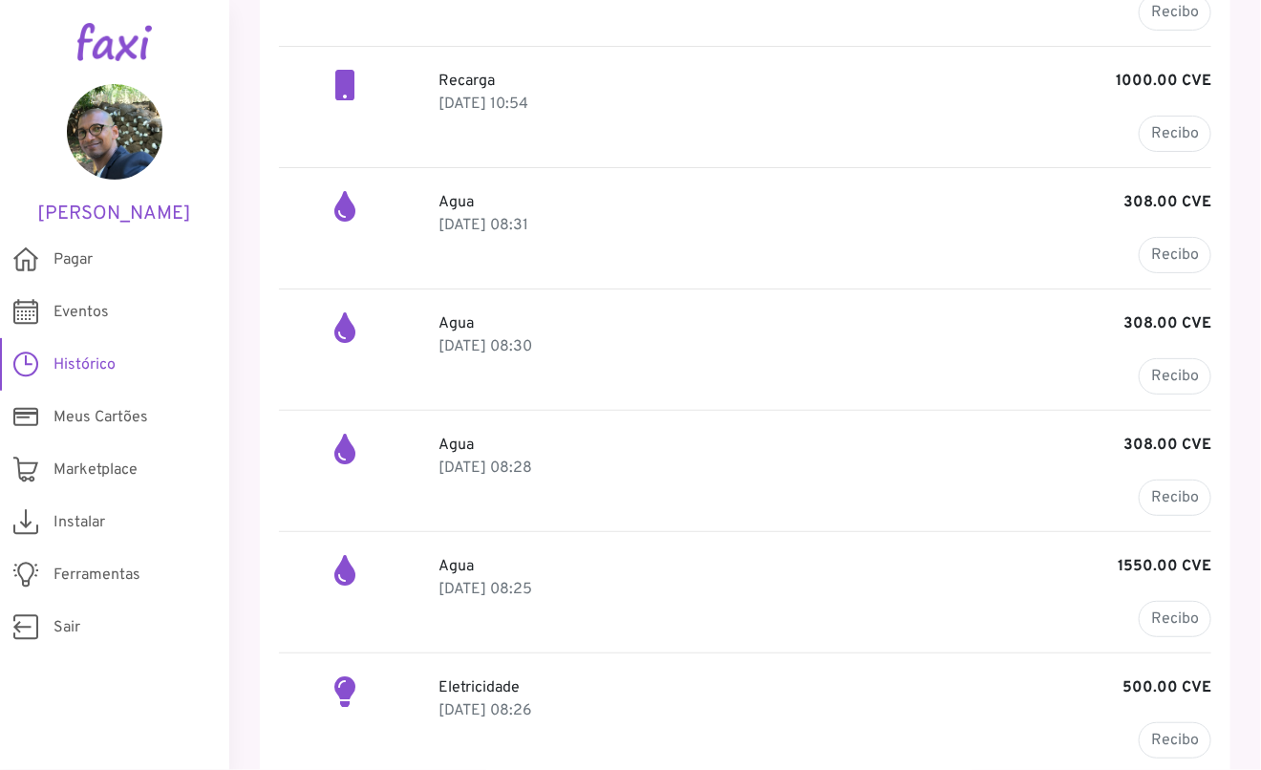
scroll to position [595, 0]
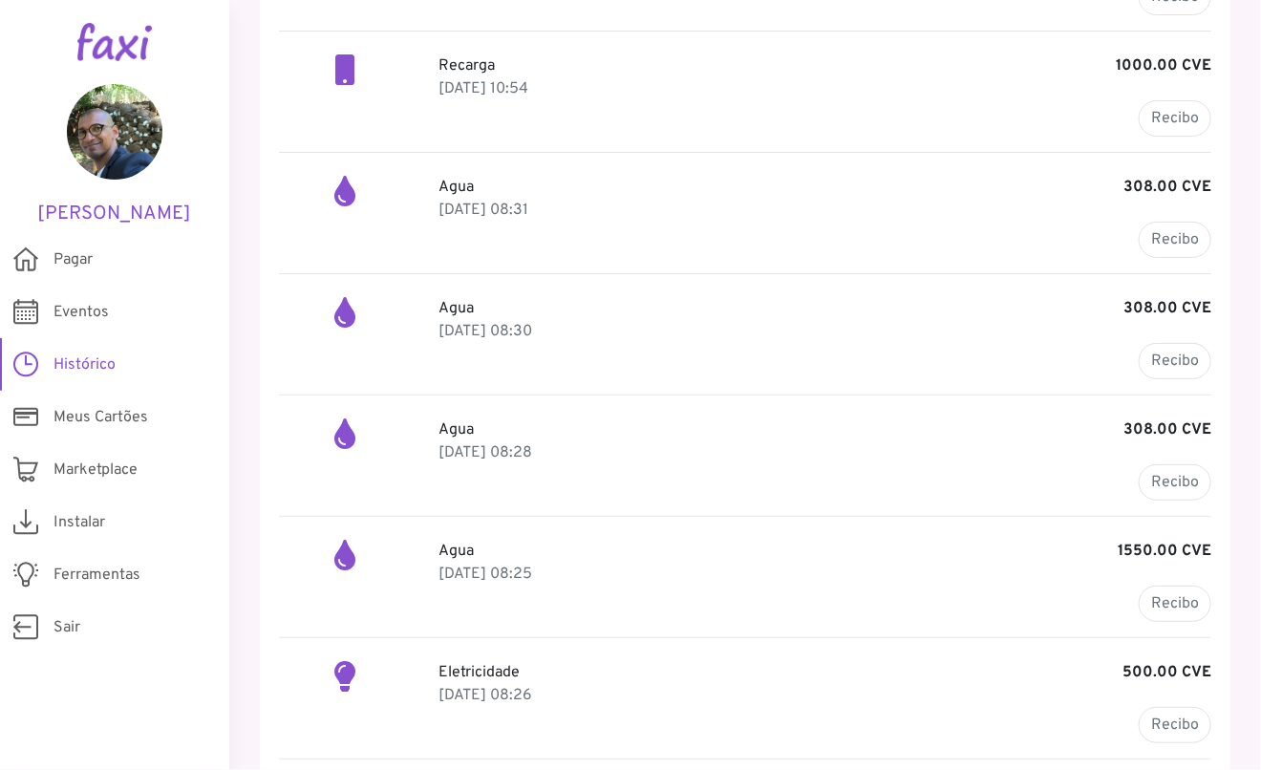
click at [94, 353] on span "Histórico" at bounding box center [84, 364] width 62 height 23
click at [77, 244] on link "Pagar" at bounding box center [114, 259] width 229 height 53
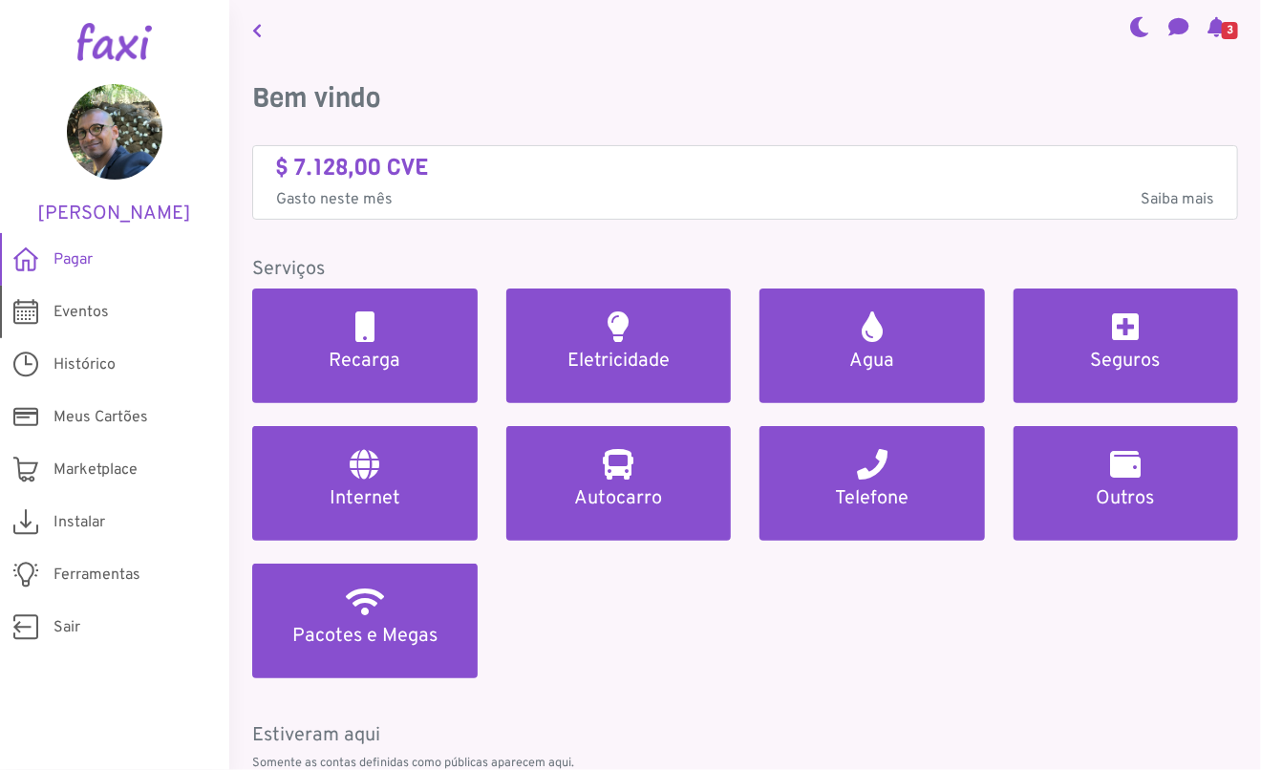
click at [95, 303] on span "Eventos" at bounding box center [80, 312] width 55 height 23
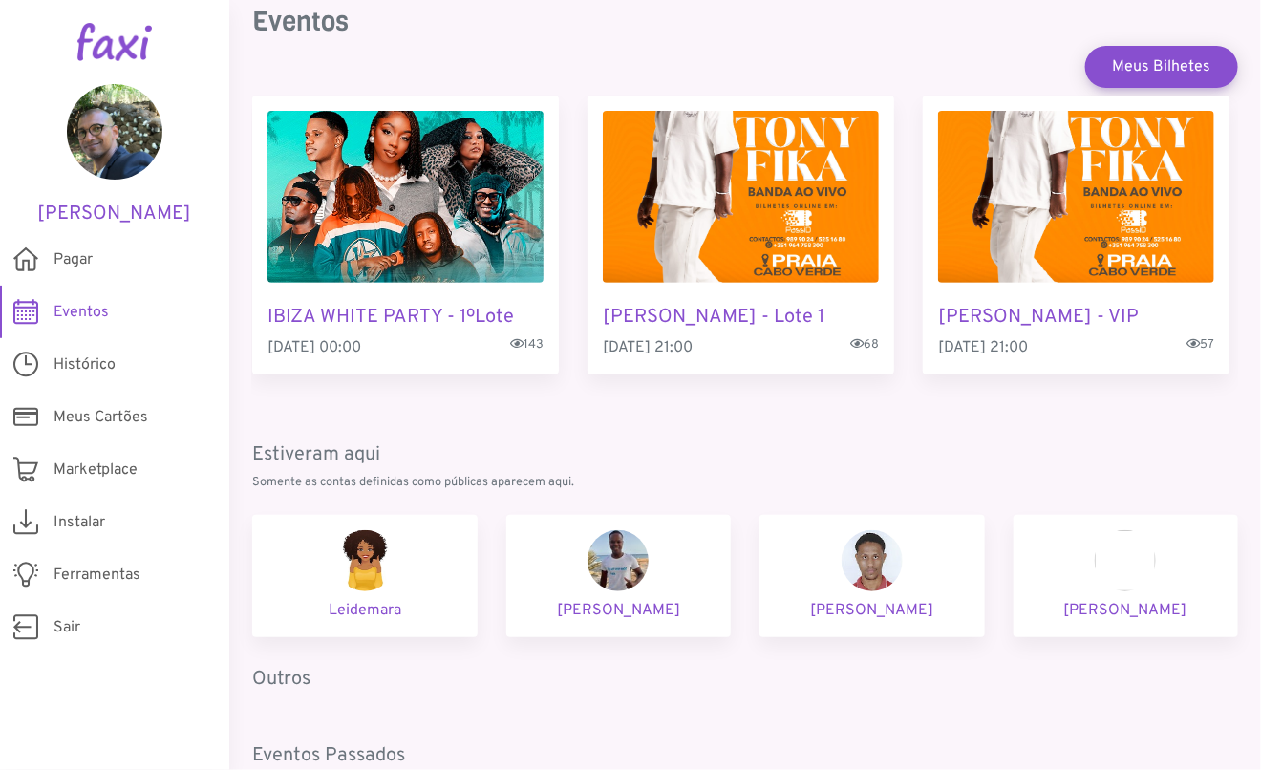
scroll to position [75, 0]
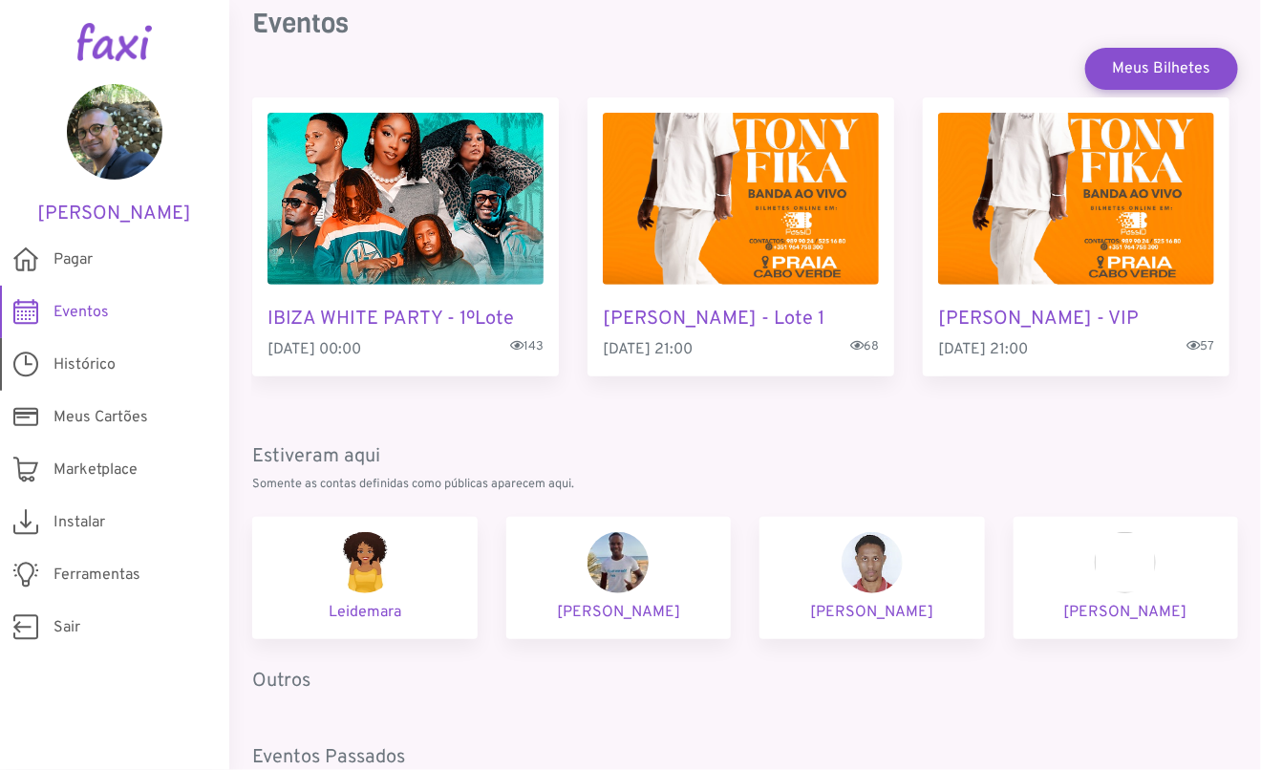
click at [88, 365] on span "Histórico" at bounding box center [84, 364] width 62 height 23
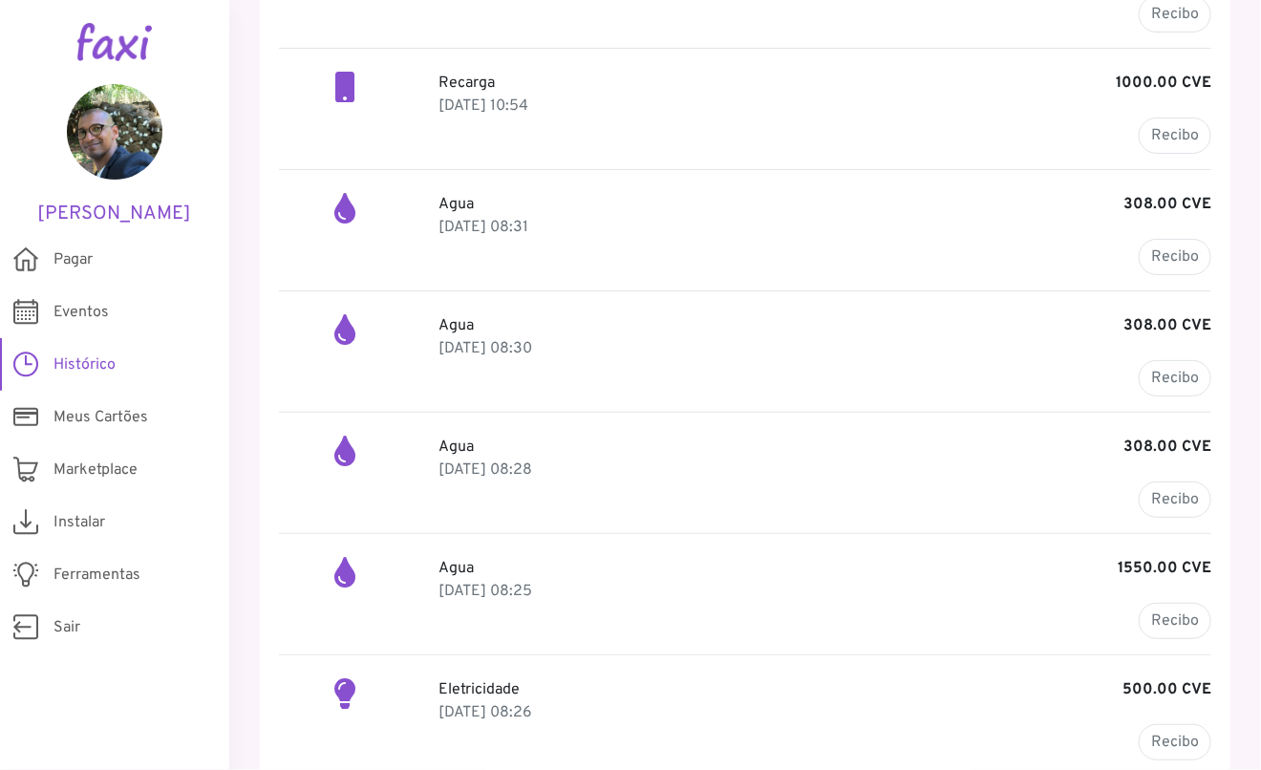
scroll to position [578, 0]
click at [465, 702] on p "07 Aug 2025, 08:26" at bounding box center [825, 712] width 772 height 23
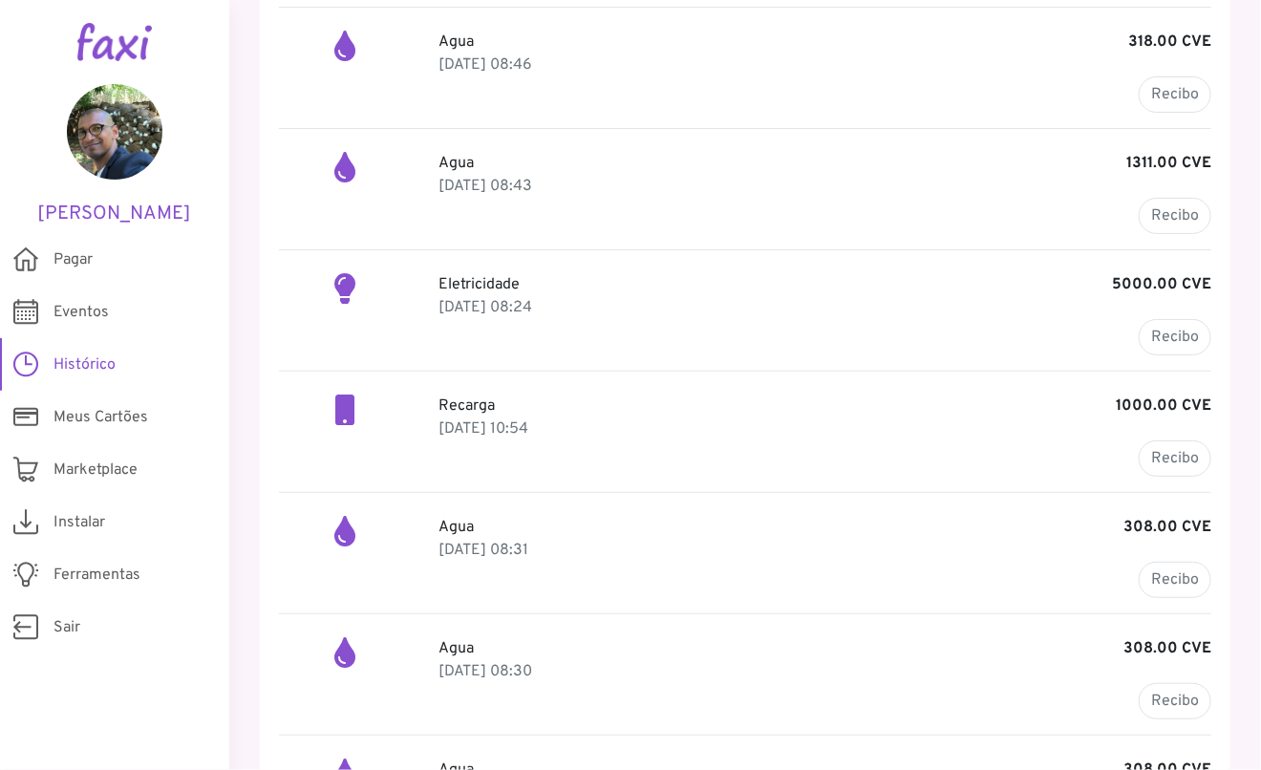
scroll to position [248, 0]
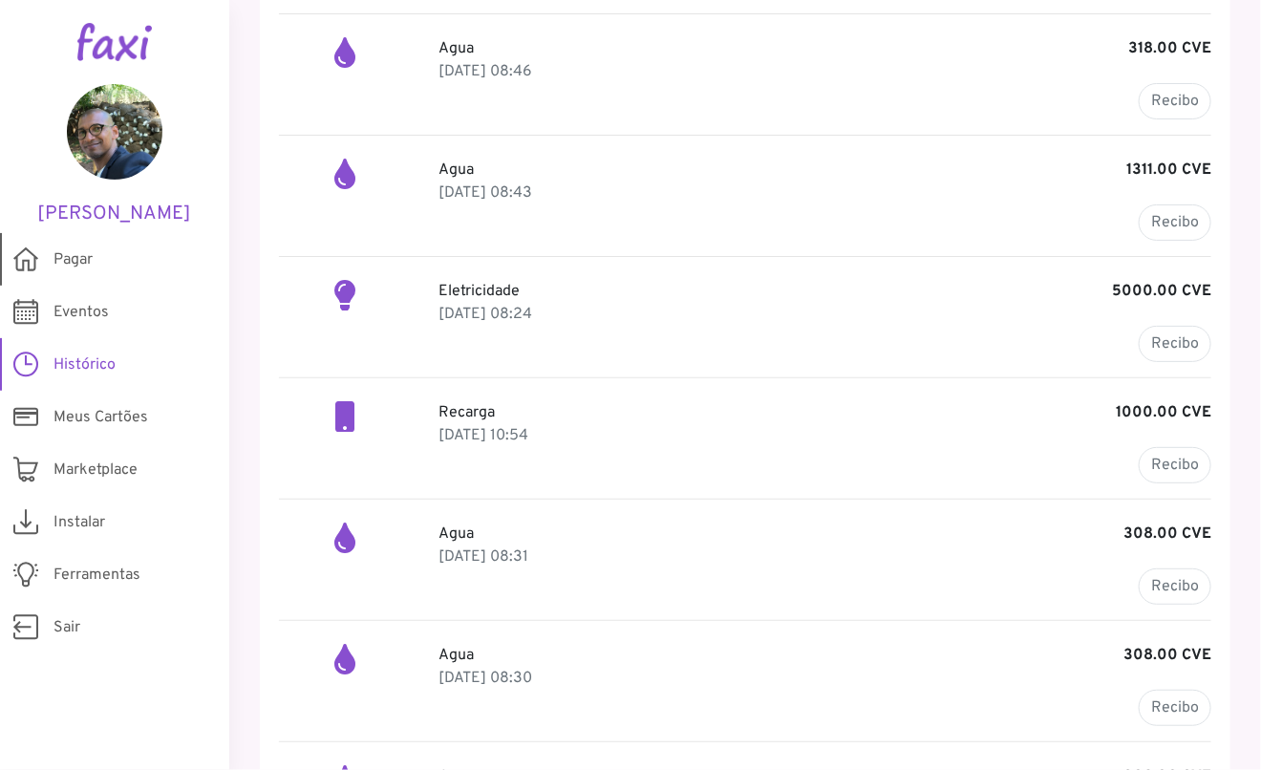
click at [75, 265] on span "Pagar" at bounding box center [72, 259] width 39 height 23
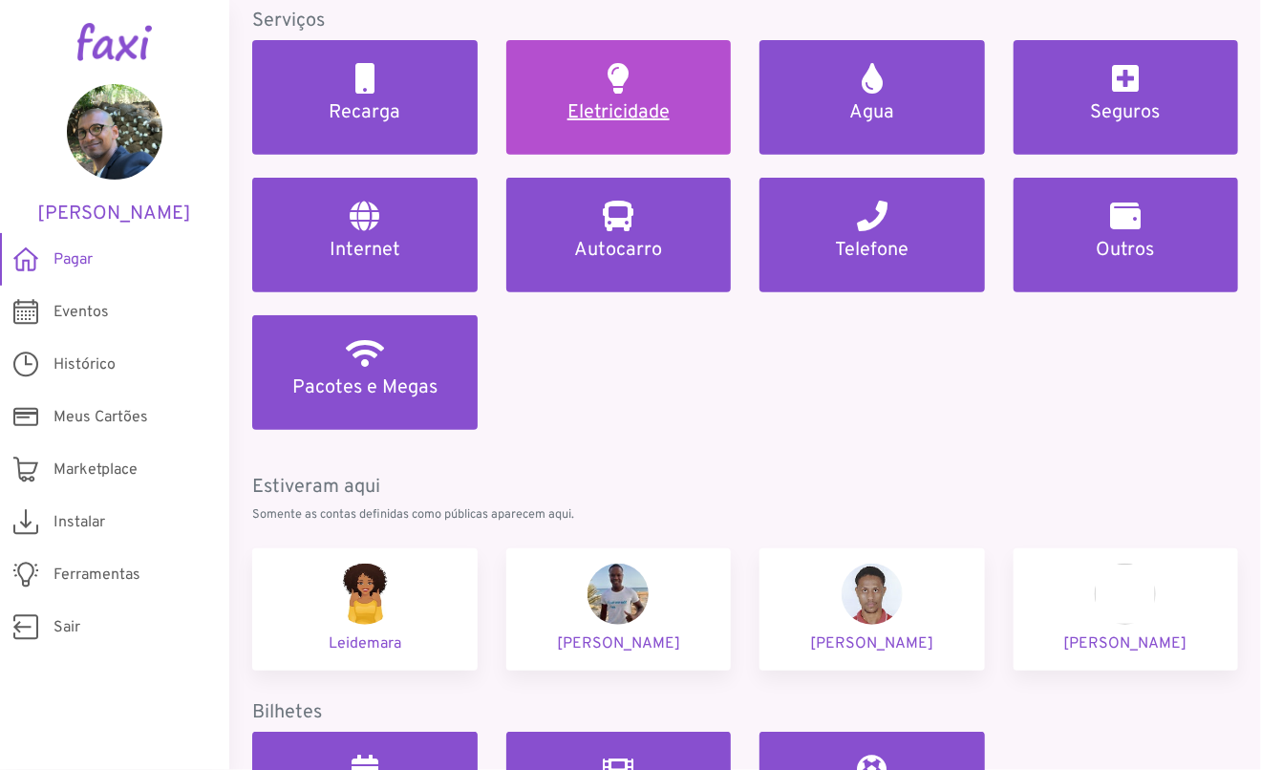
click at [629, 109] on h5 "Eletricidade" at bounding box center [619, 112] width 180 height 23
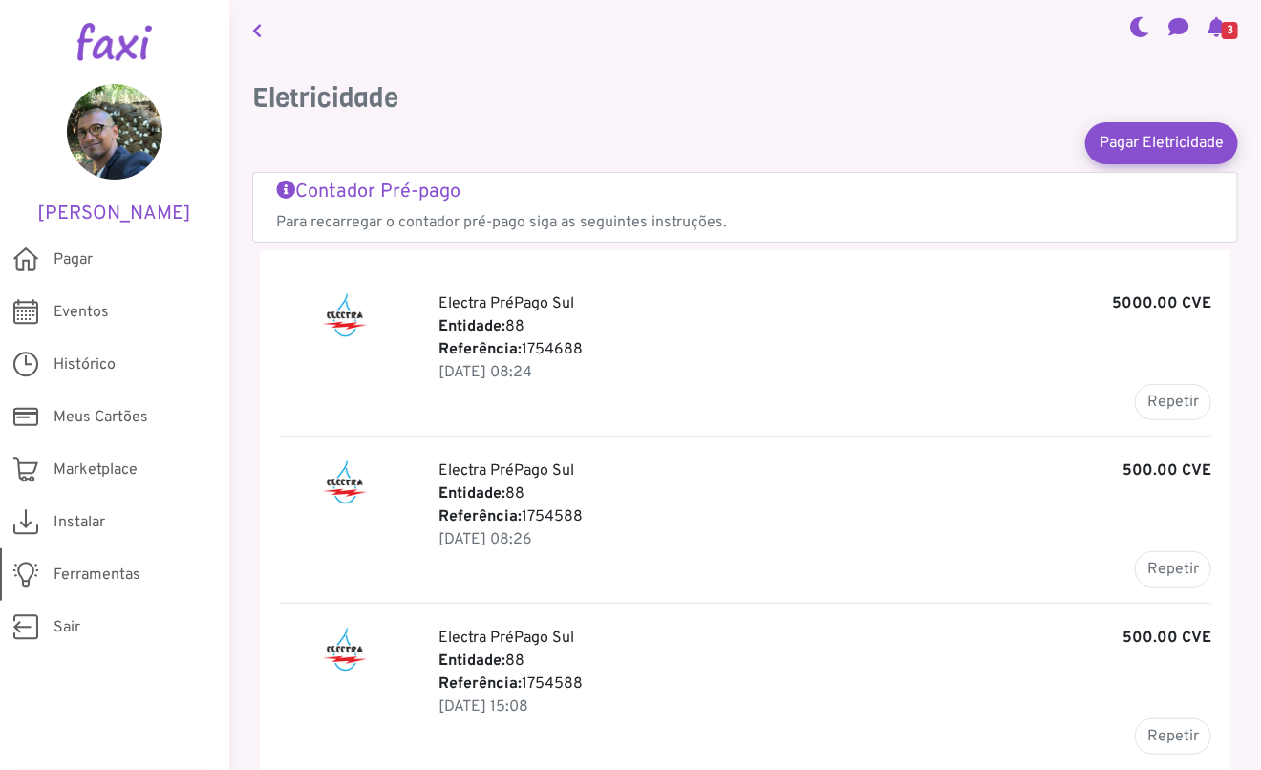
click at [103, 583] on span "Ferramentas" at bounding box center [96, 575] width 87 height 23
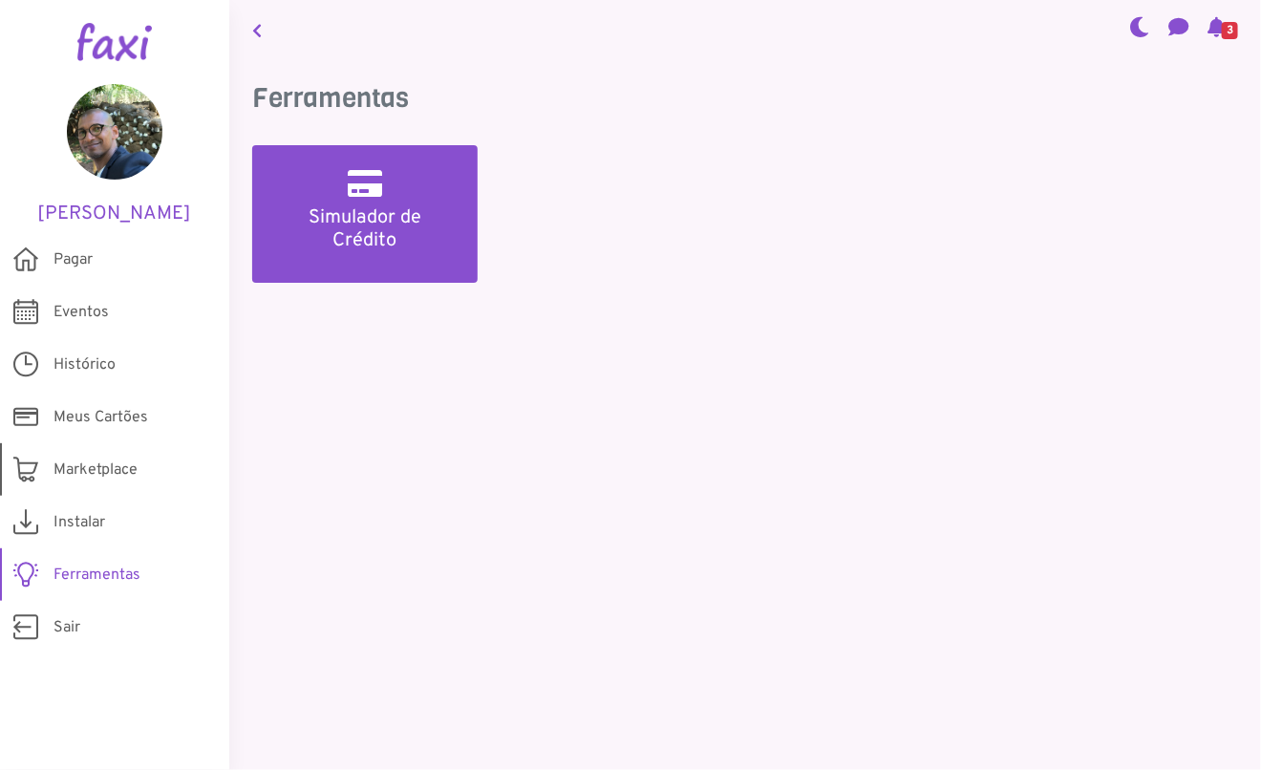
click at [96, 467] on span "Marketplace" at bounding box center [95, 469] width 84 height 23
click at [667, 339] on div "Ferramentas Simulador de Crédito" at bounding box center [745, 205] width 1032 height 292
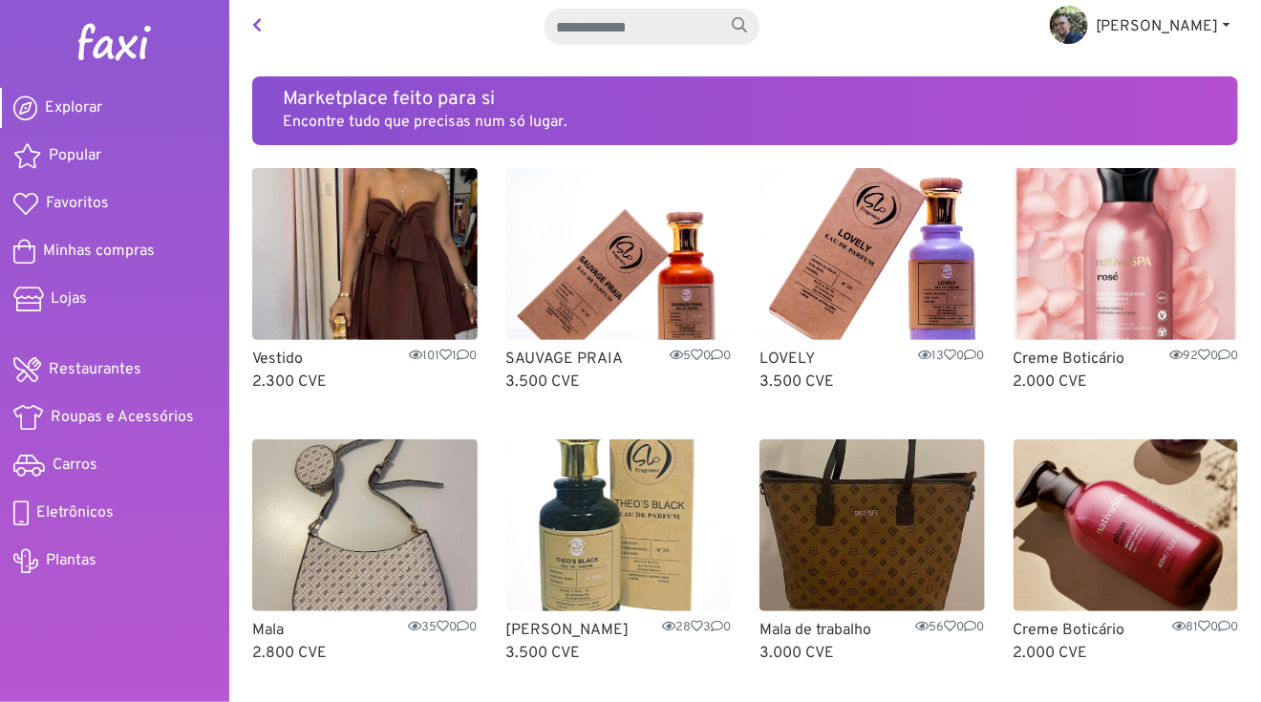
click at [248, 29] on link at bounding box center [257, 27] width 25 height 38
click at [264, 26] on link at bounding box center [257, 27] width 25 height 38
click at [1178, 25] on span "[PERSON_NAME]" at bounding box center [1157, 26] width 123 height 19
click at [1183, 70] on link "Pagamentos" at bounding box center [1110, 71] width 151 height 31
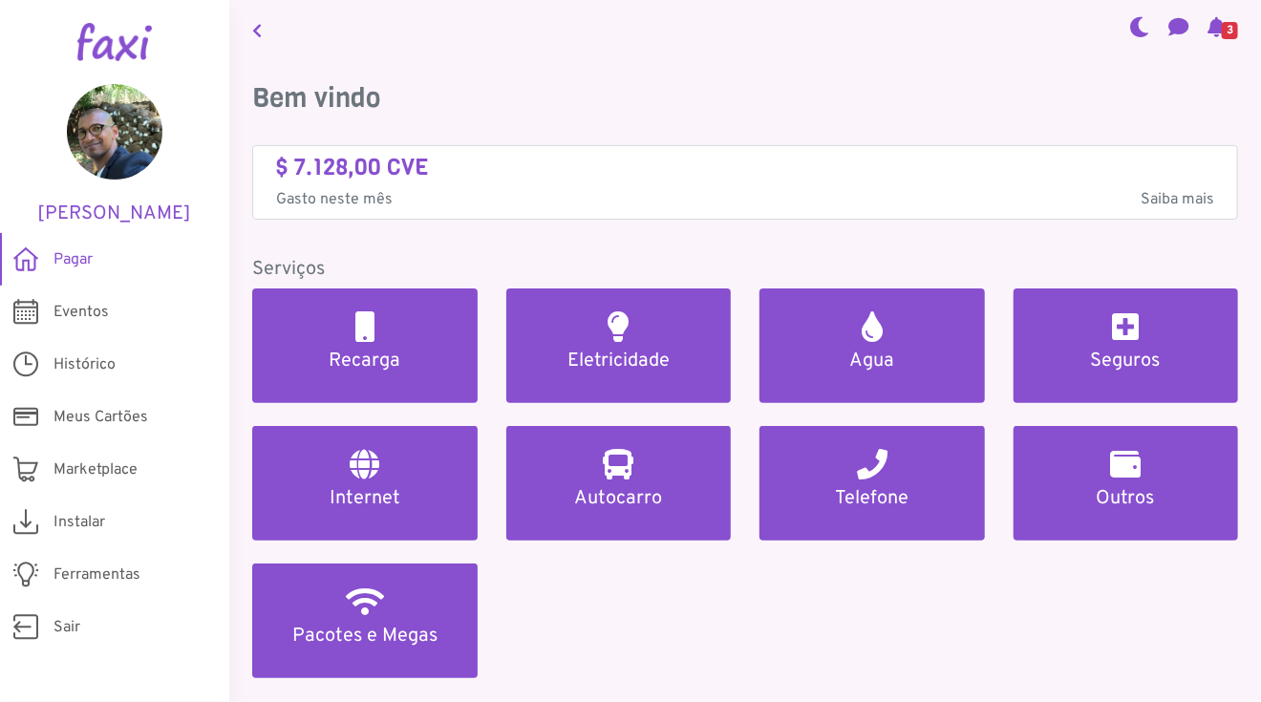
click at [1222, 23] on span "3" at bounding box center [1230, 30] width 16 height 17
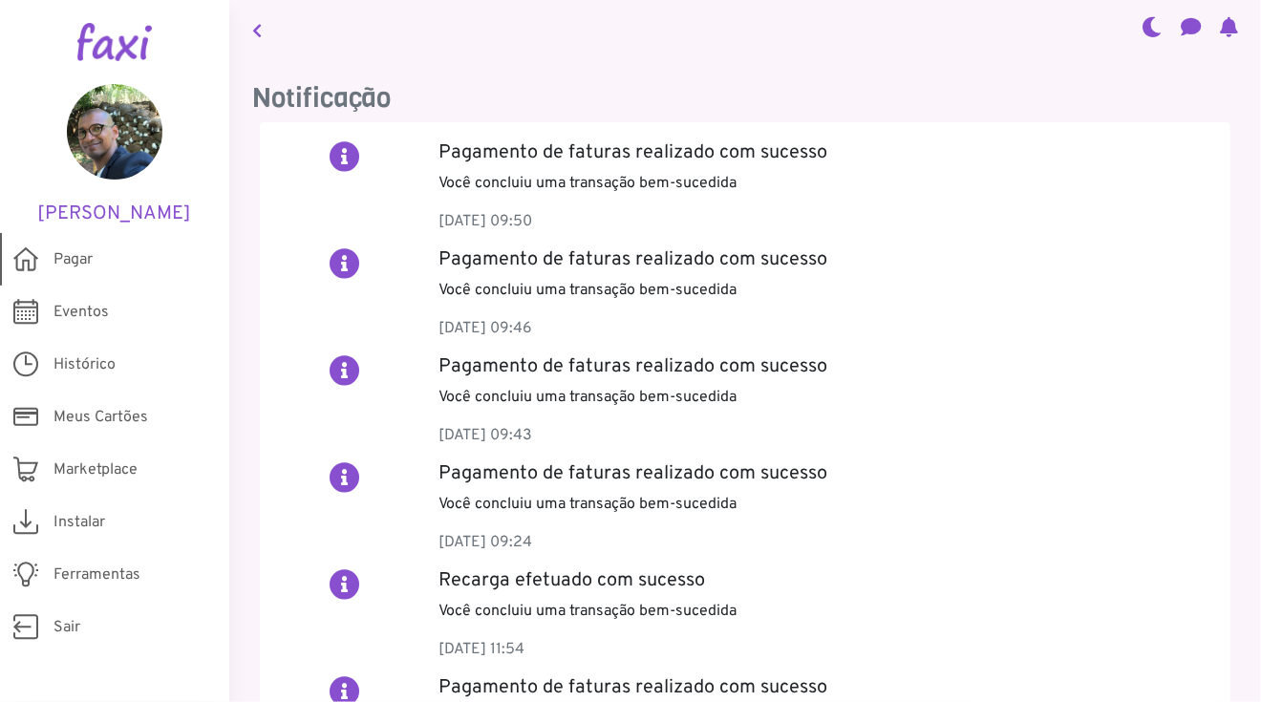
click at [78, 254] on span "Pagar" at bounding box center [72, 259] width 39 height 23
